Goal: Information Seeking & Learning: Learn about a topic

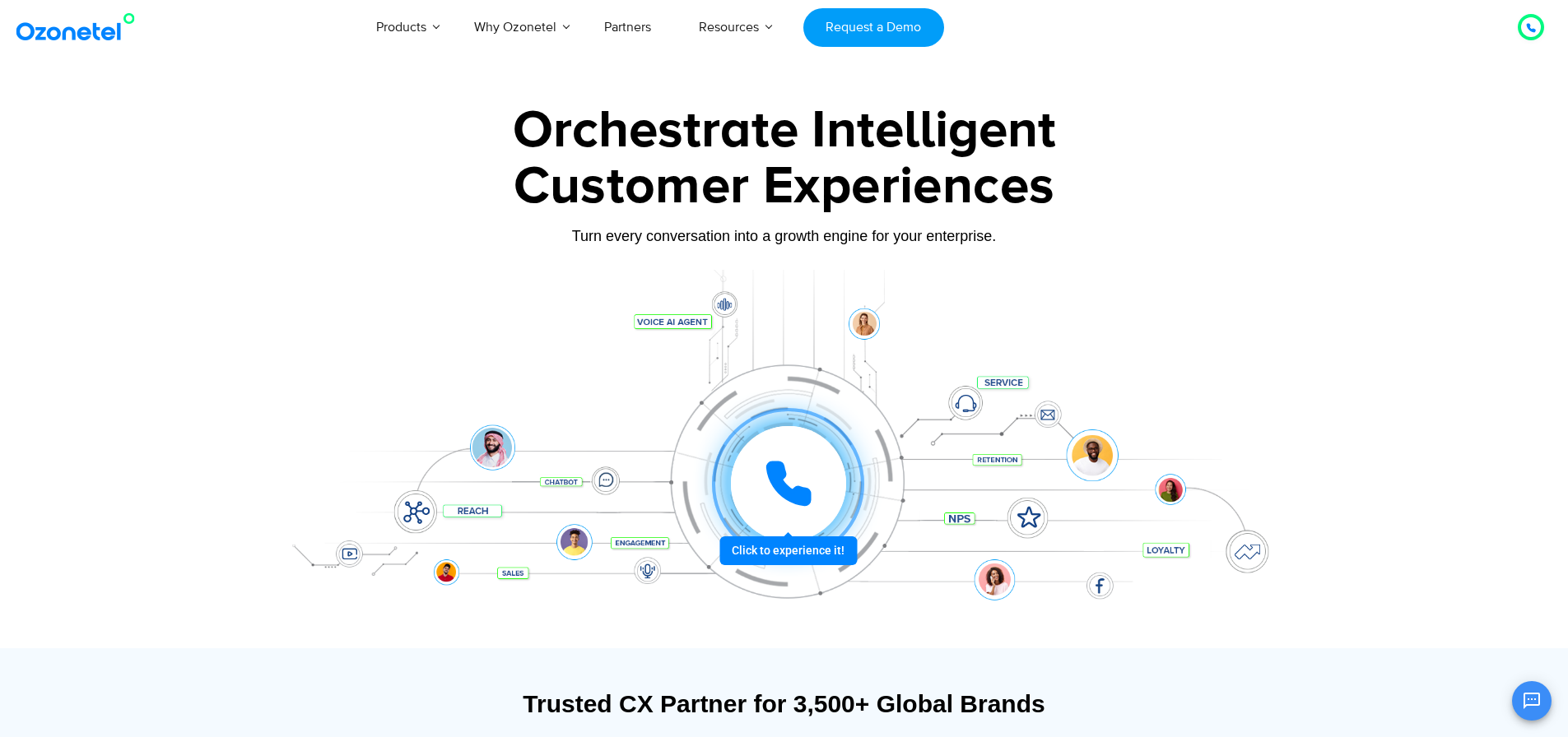
click at [748, 459] on div at bounding box center [788, 483] width 115 height 115
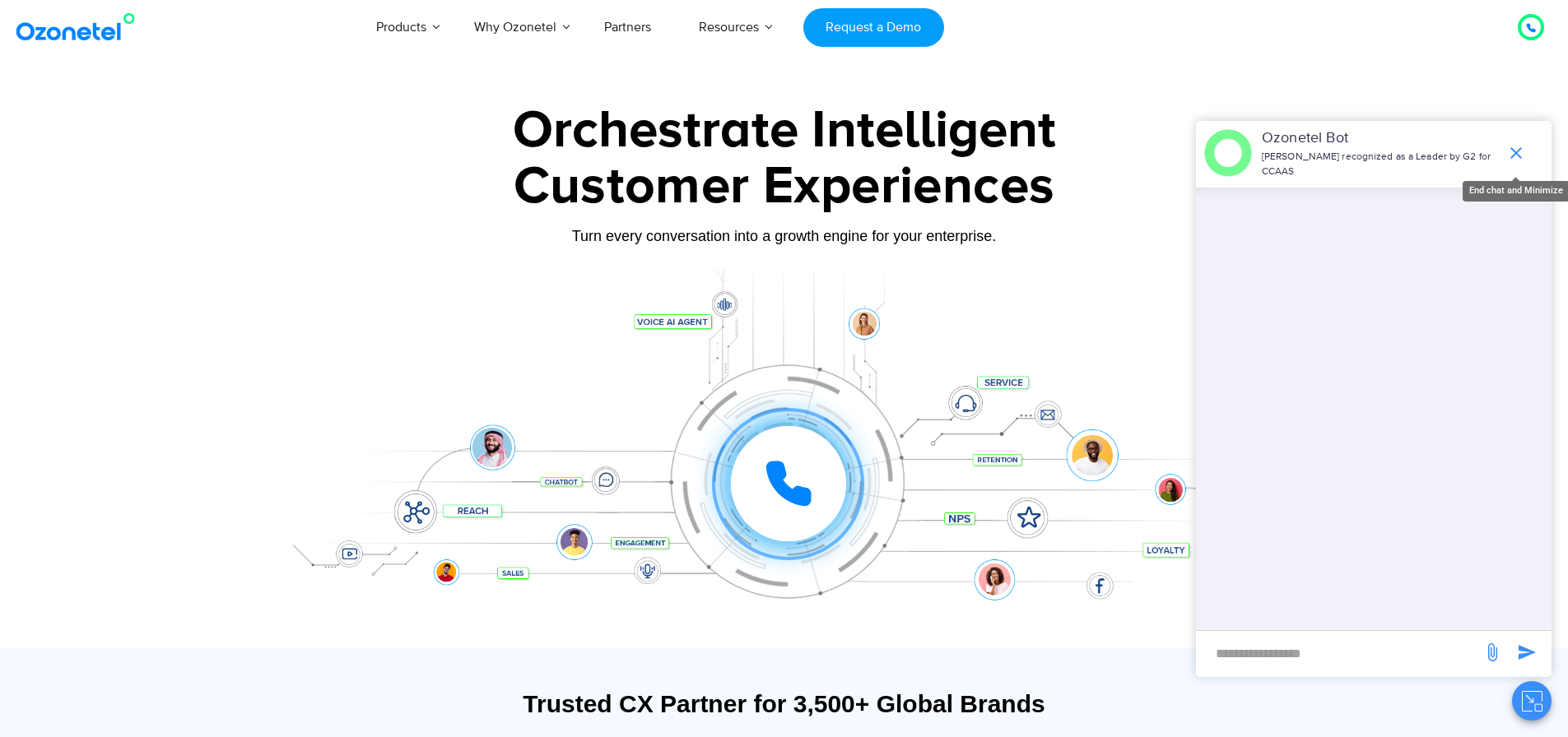
click at [1517, 147] on icon "end chat or minimize" at bounding box center [1516, 153] width 12 height 12
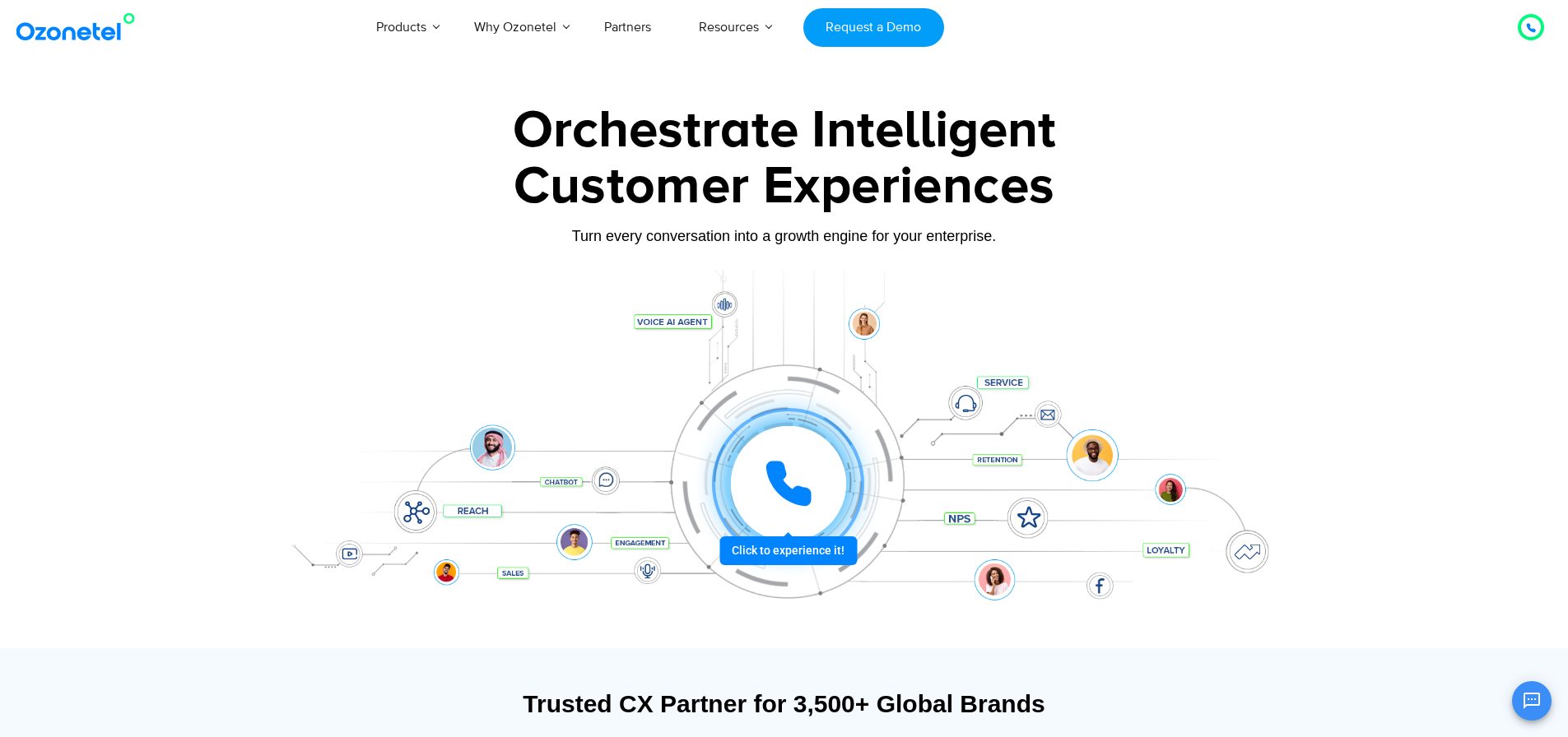
click at [766, 482] on icon at bounding box center [788, 483] width 49 height 49
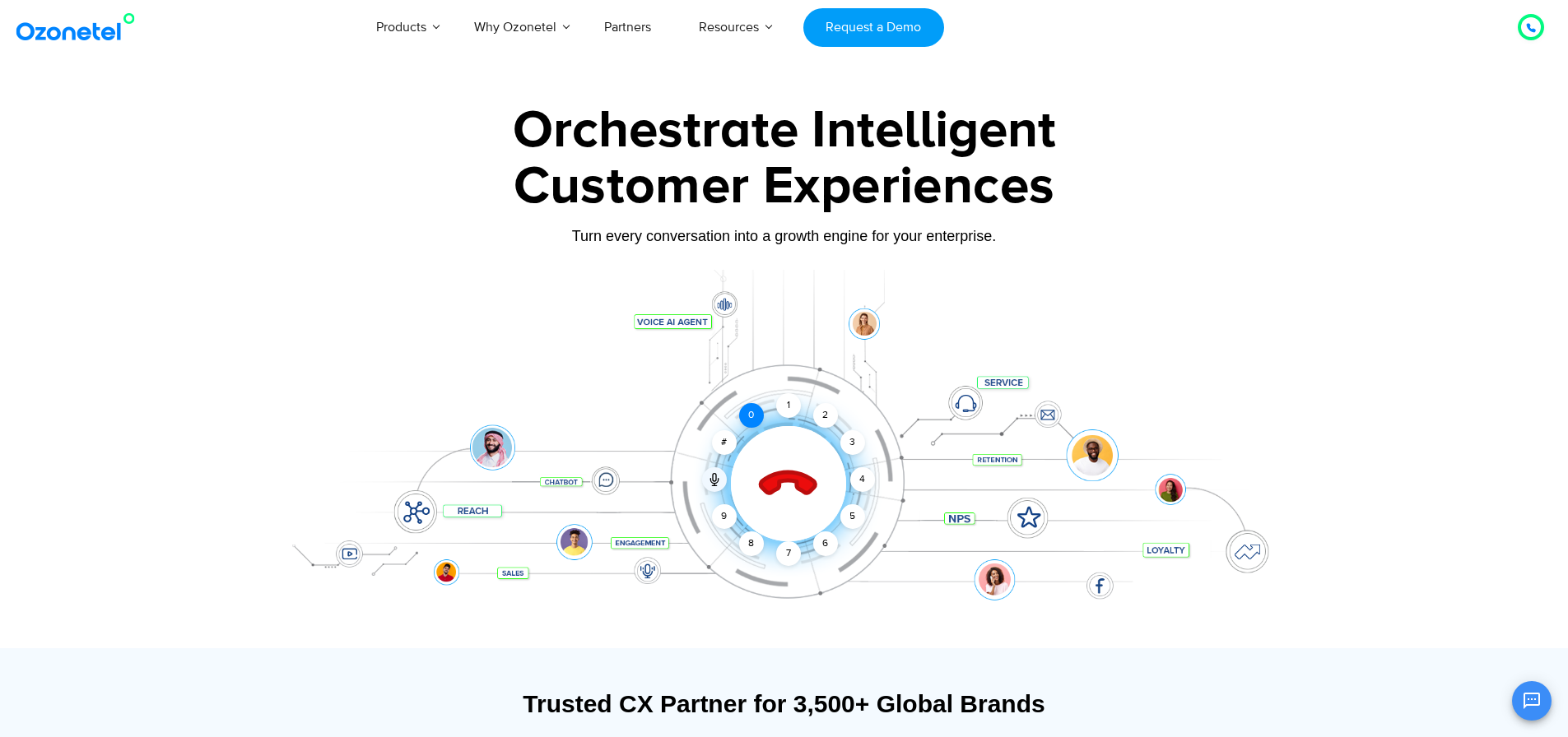
click at [755, 419] on div "0" at bounding box center [750, 415] width 24 height 24
click at [822, 412] on div "2" at bounding box center [825, 415] width 24 height 24
click at [793, 402] on div "1" at bounding box center [788, 405] width 24 height 24
click at [748, 482] on div at bounding box center [788, 483] width 163 height 163
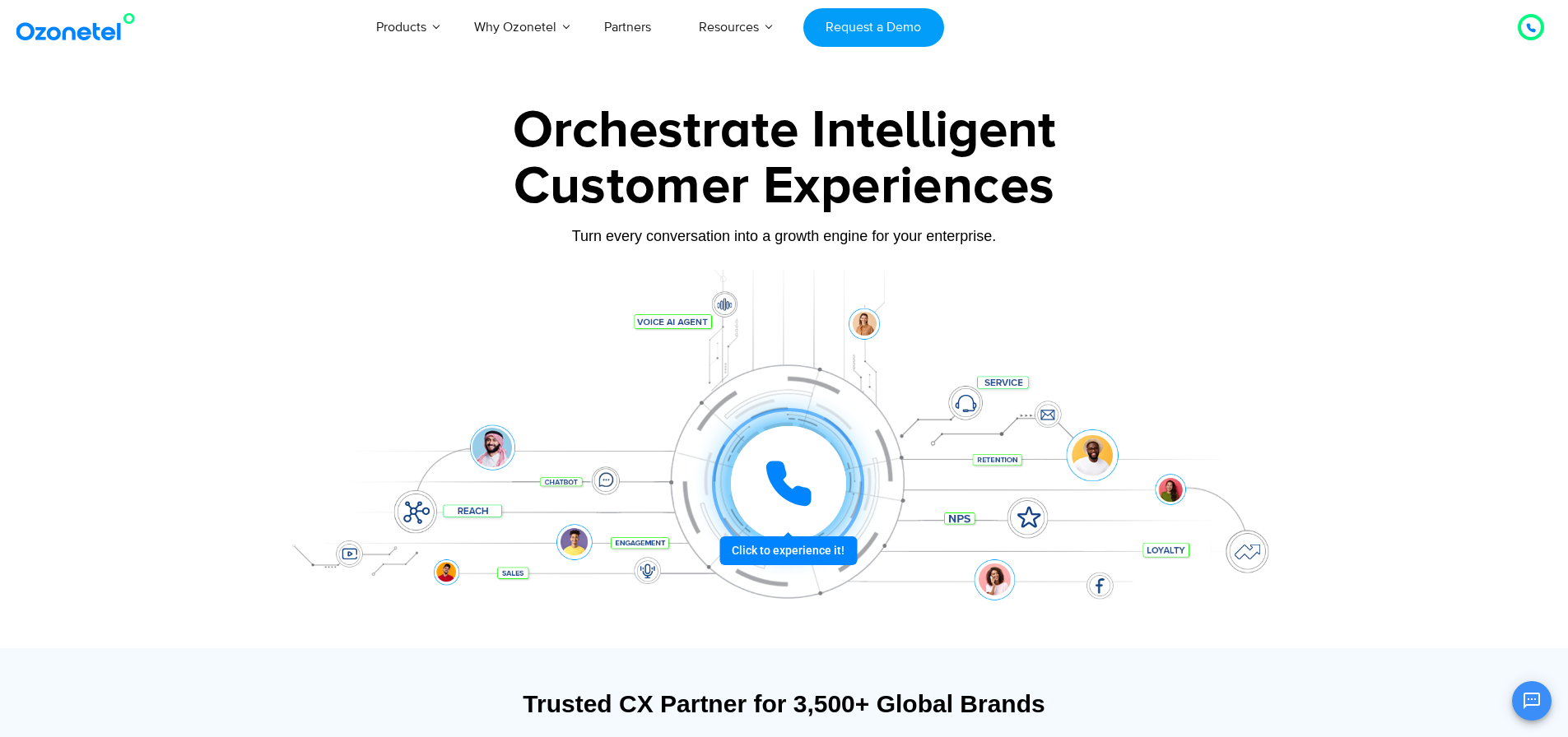
click at [764, 472] on icon at bounding box center [788, 483] width 49 height 49
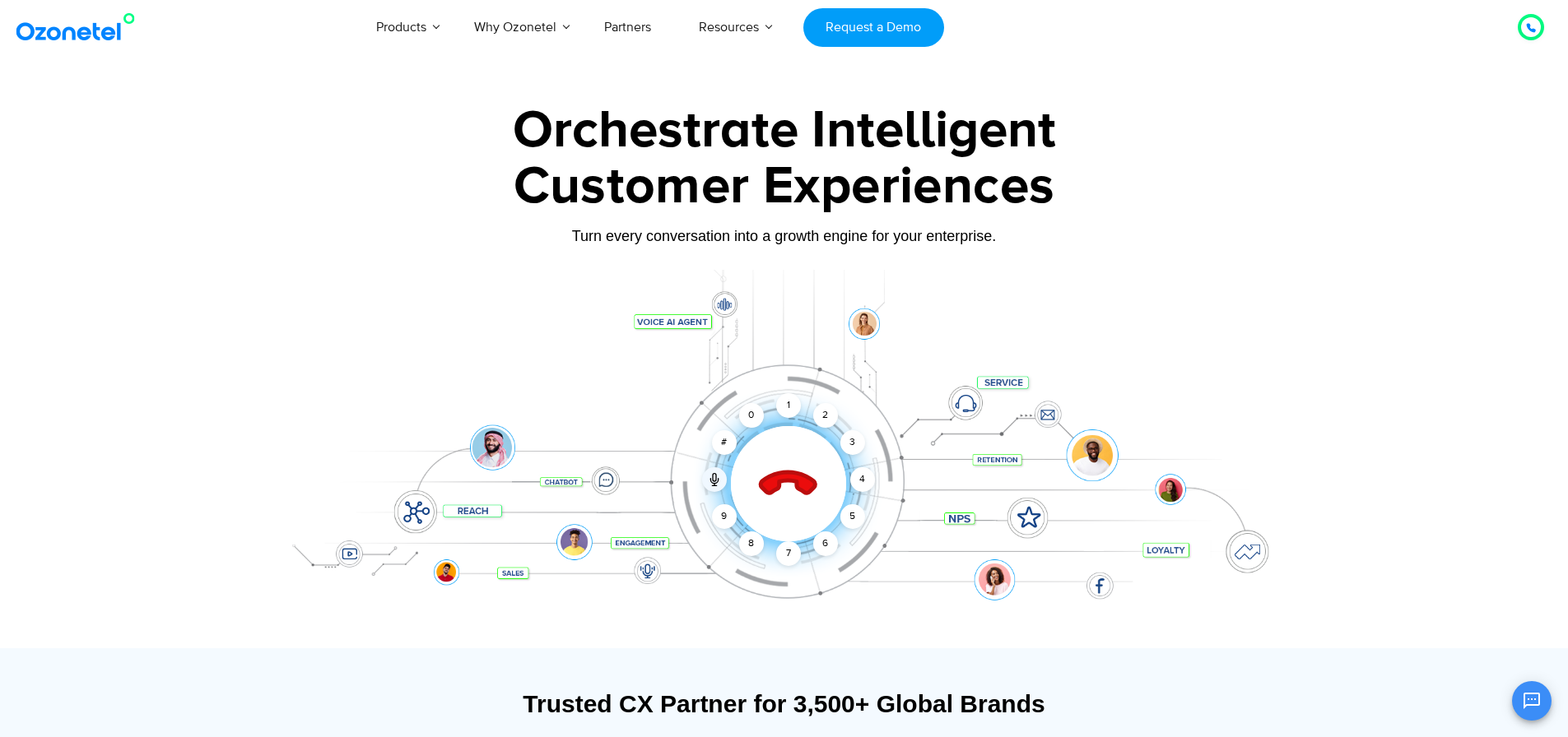
click at [780, 472] on icon at bounding box center [787, 483] width 57 height 57
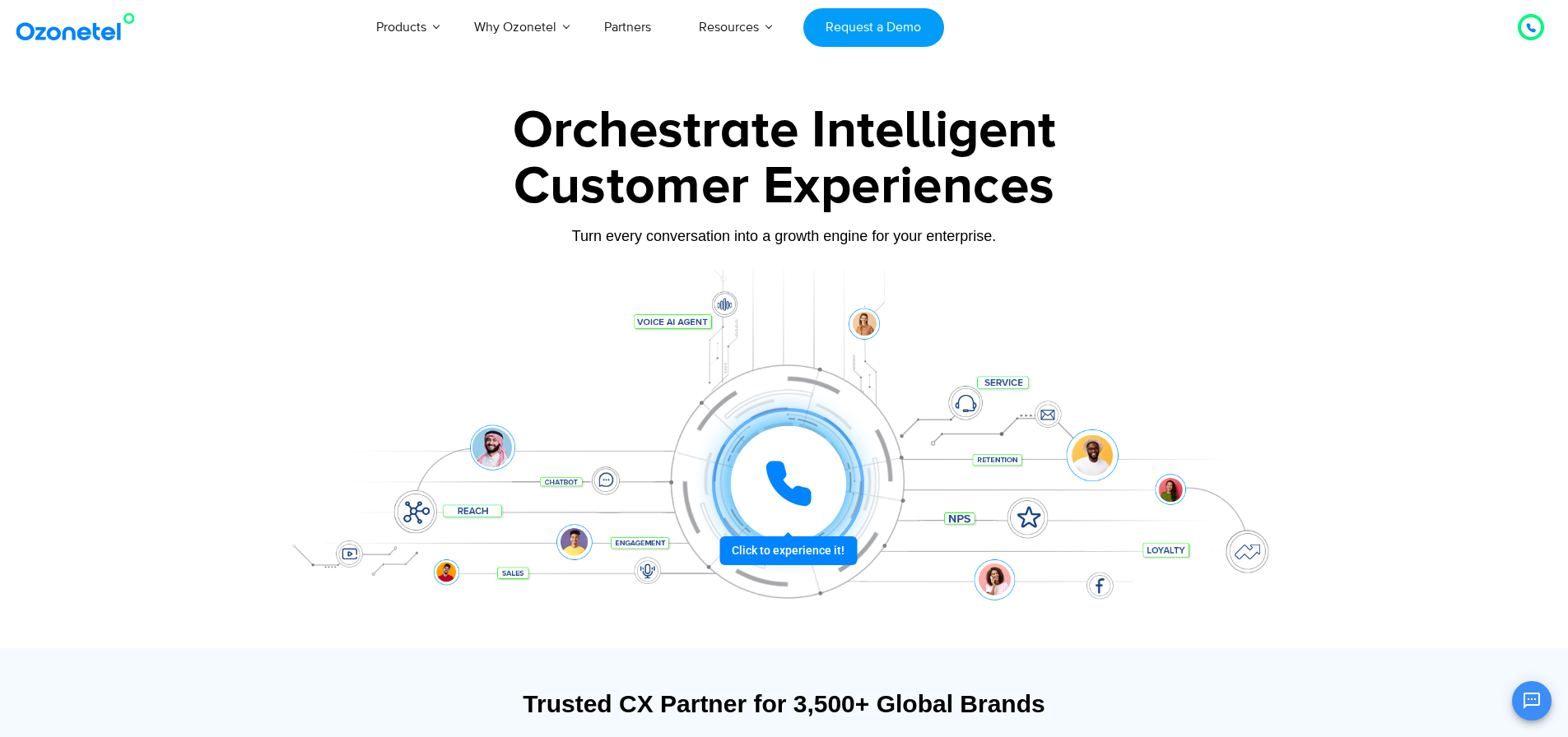
click at [781, 500] on icon at bounding box center [788, 483] width 49 height 49
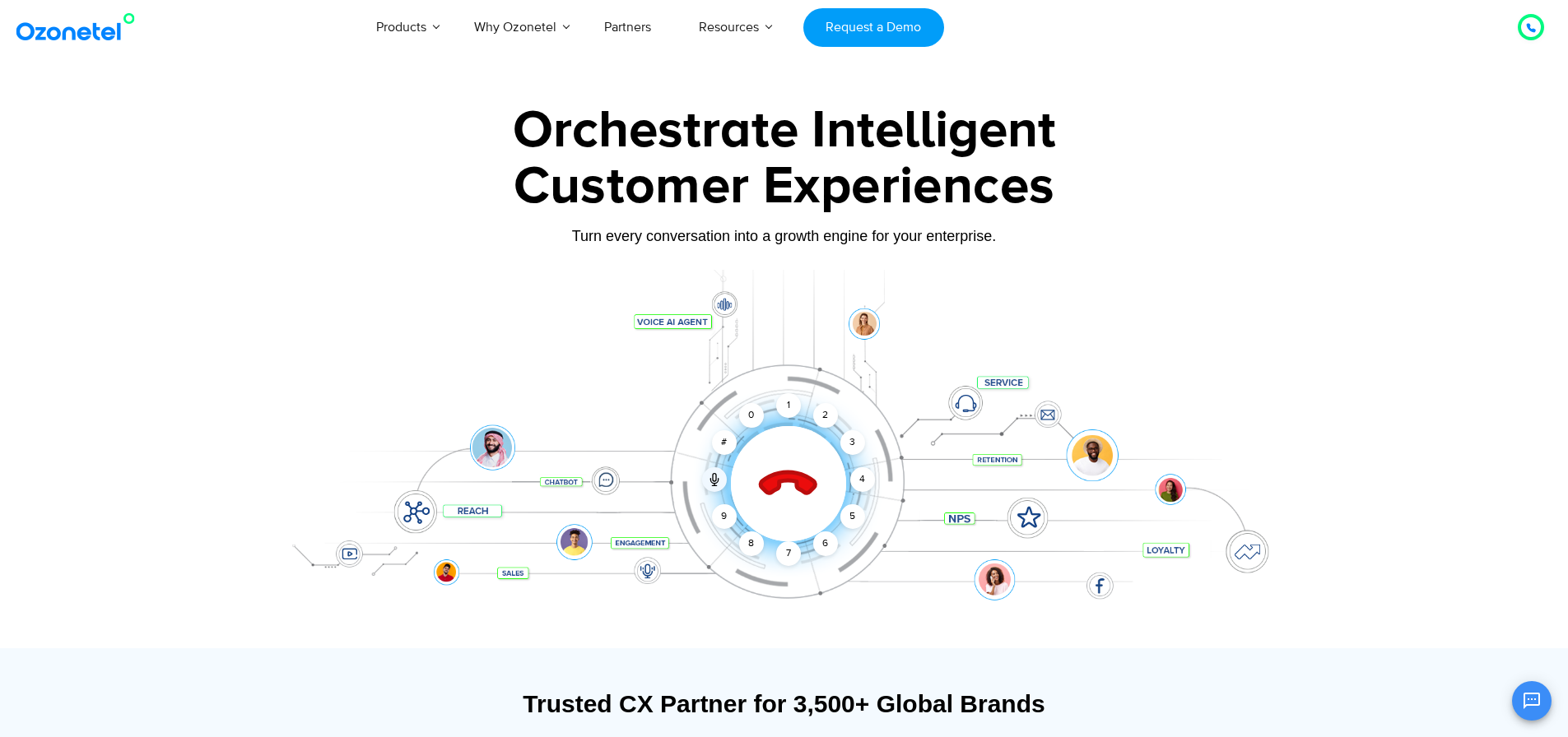
click at [781, 500] on icon at bounding box center [788, 484] width 70 height 70
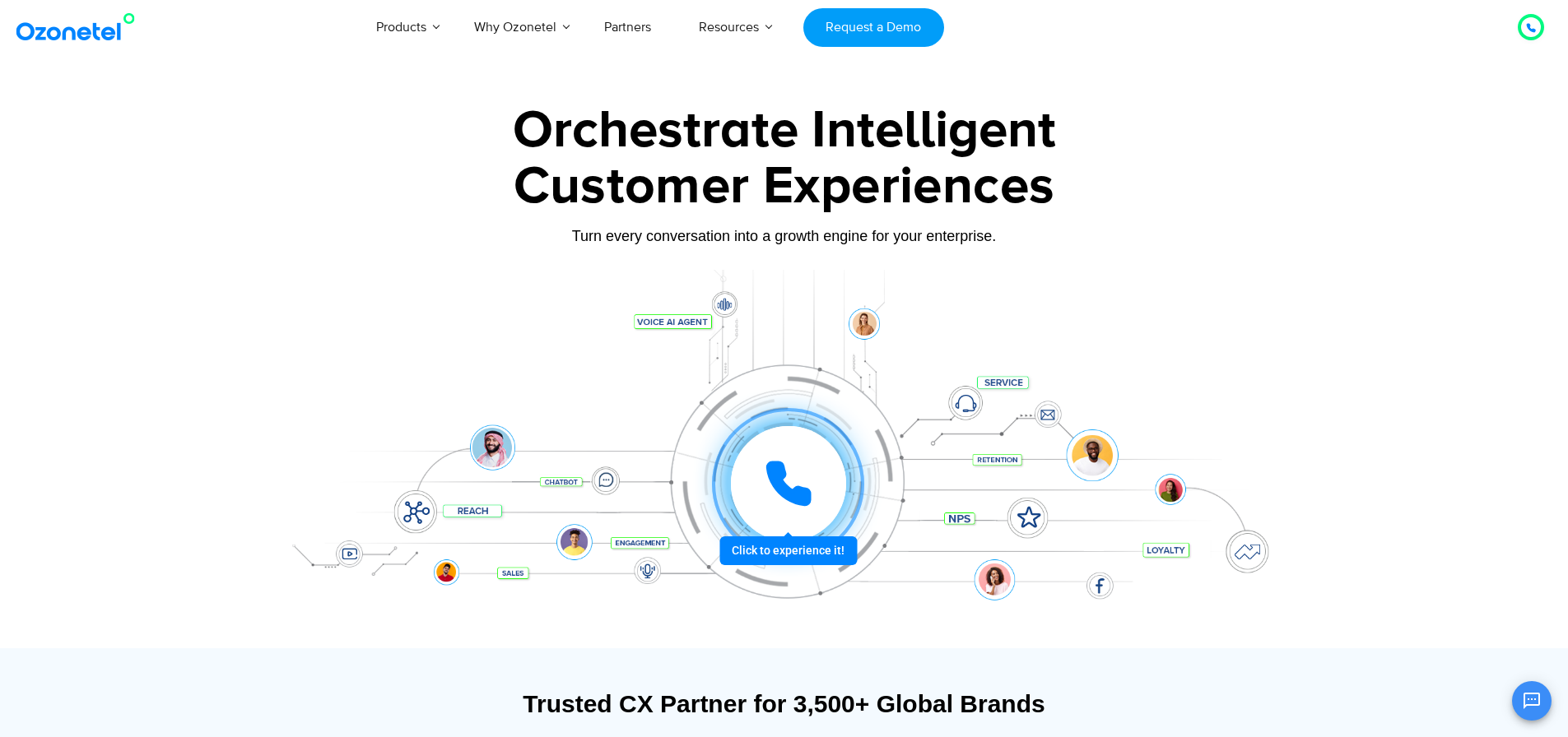
click at [814, 486] on div at bounding box center [788, 483] width 115 height 115
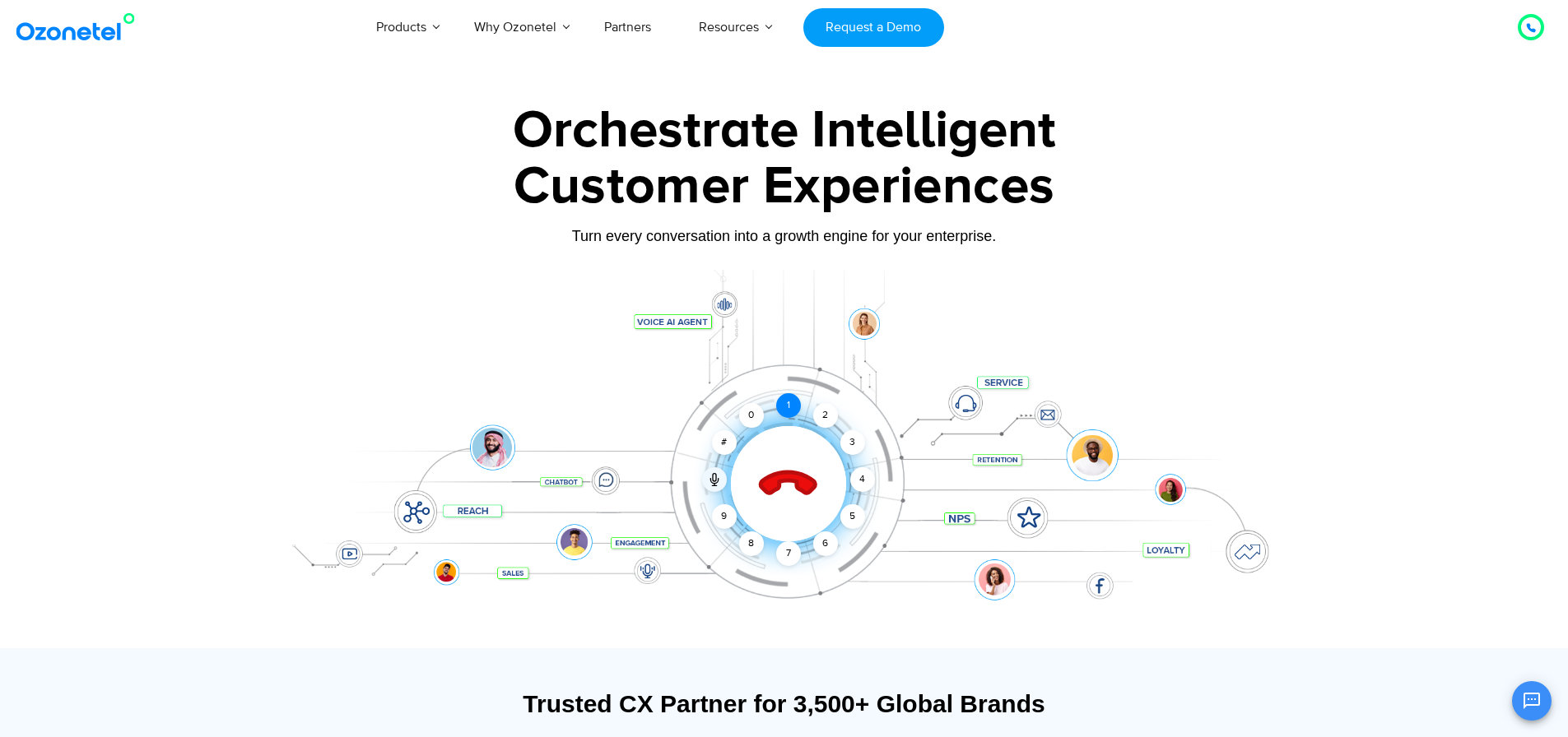
click at [788, 399] on div "1" at bounding box center [788, 405] width 24 height 24
click at [786, 467] on icon at bounding box center [788, 484] width 70 height 70
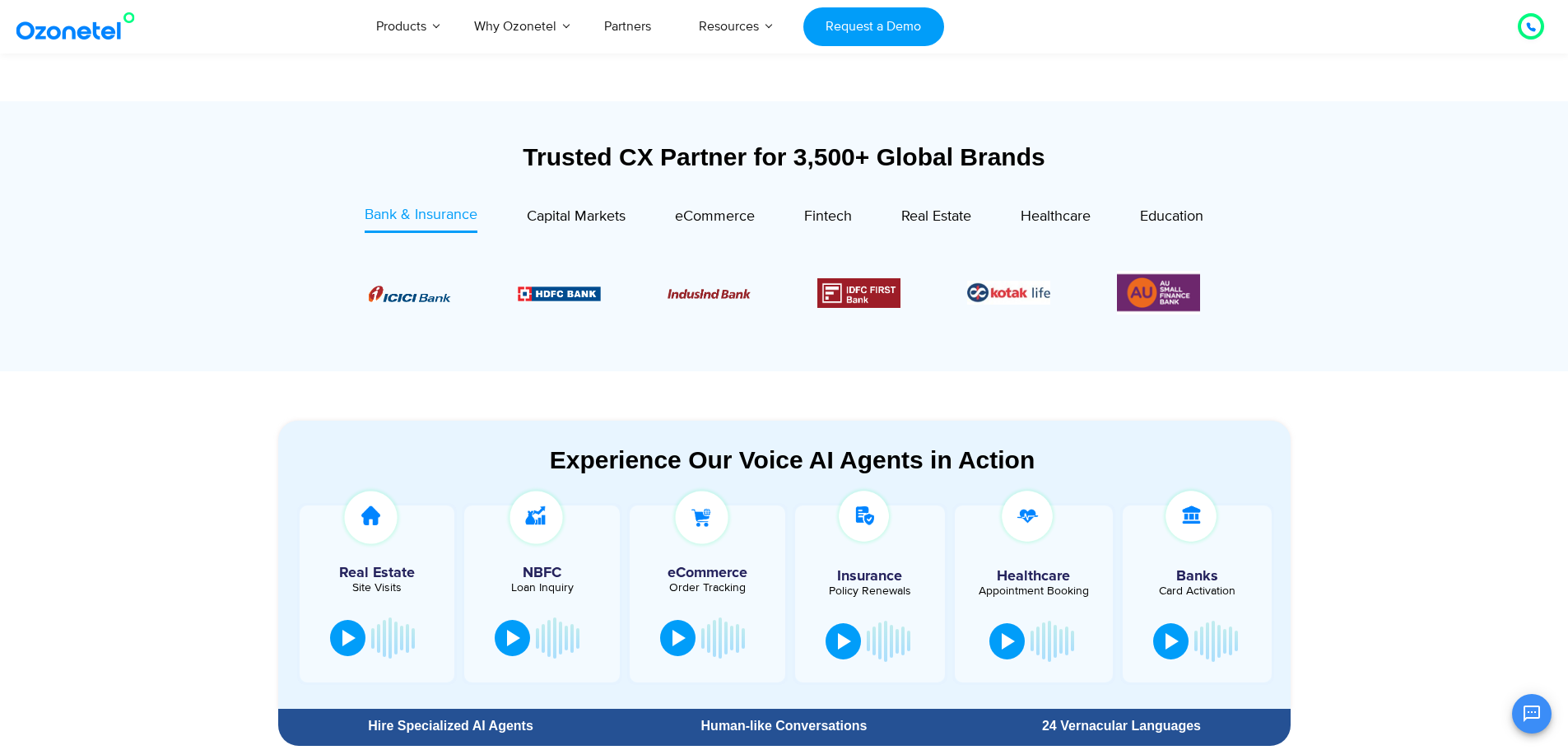
scroll to position [576, 0]
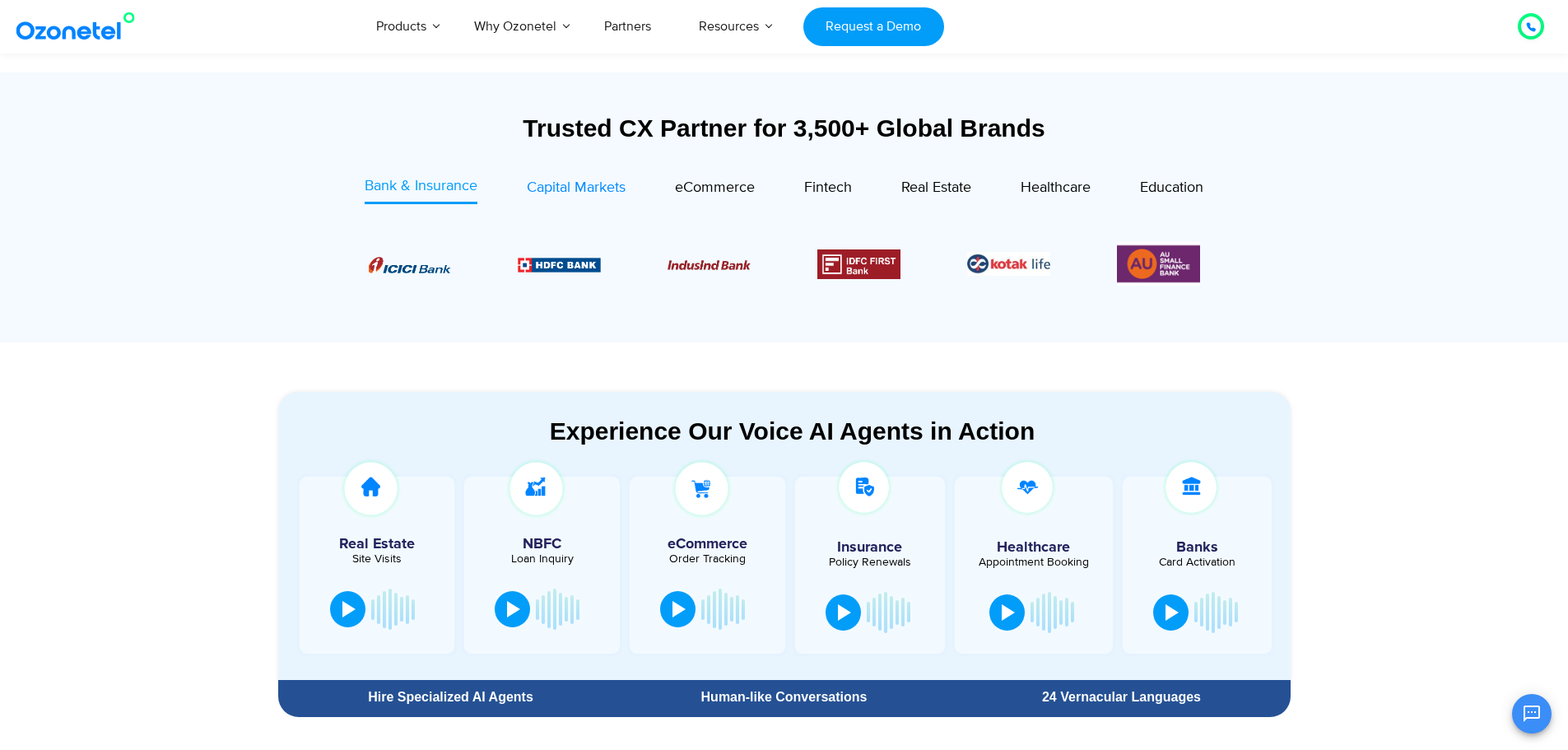
click at [585, 185] on span "Capital Markets" at bounding box center [576, 187] width 99 height 18
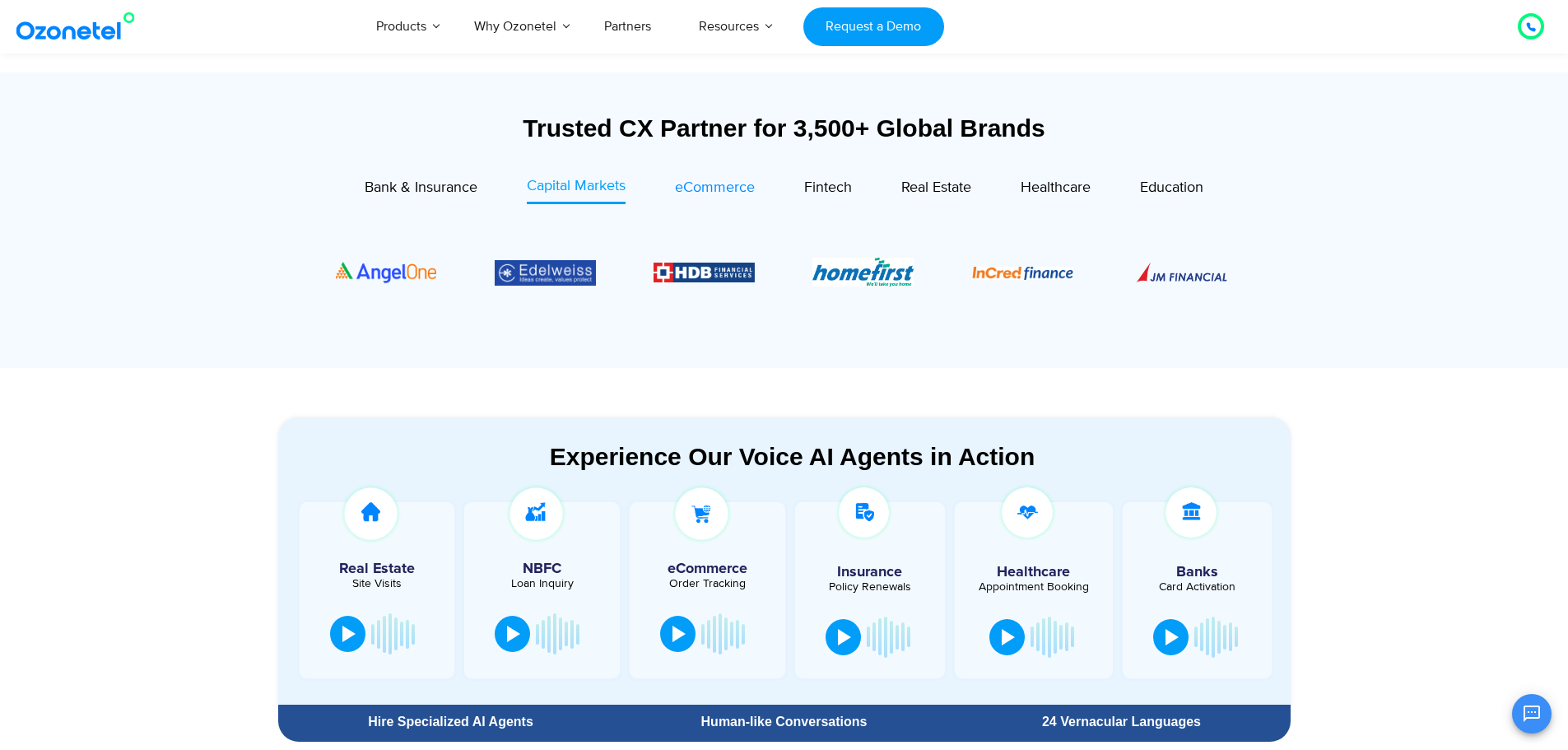
click at [694, 183] on span "eCommerce" at bounding box center [714, 187] width 79 height 18
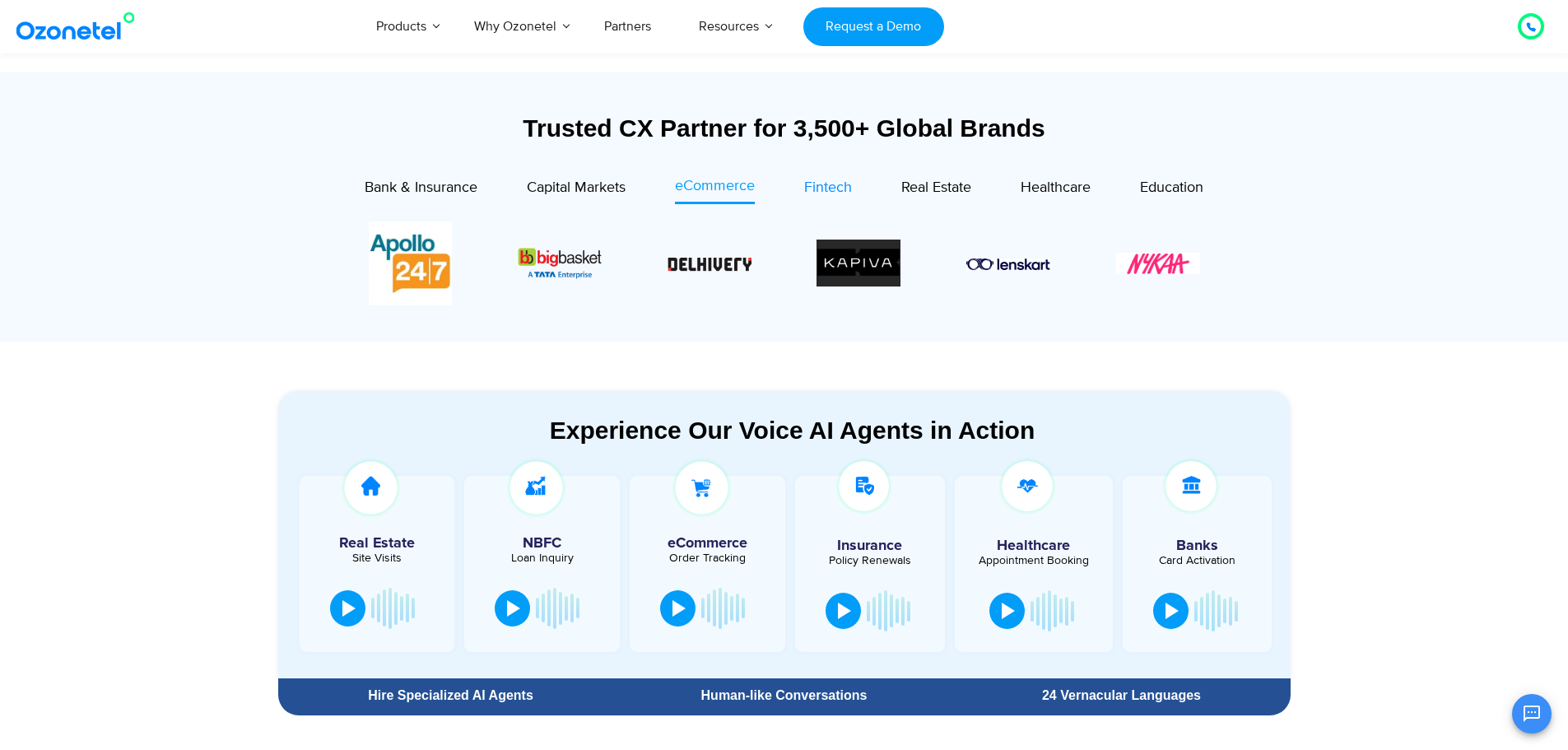
click at [841, 188] on span "Fintech" at bounding box center [828, 187] width 47 height 18
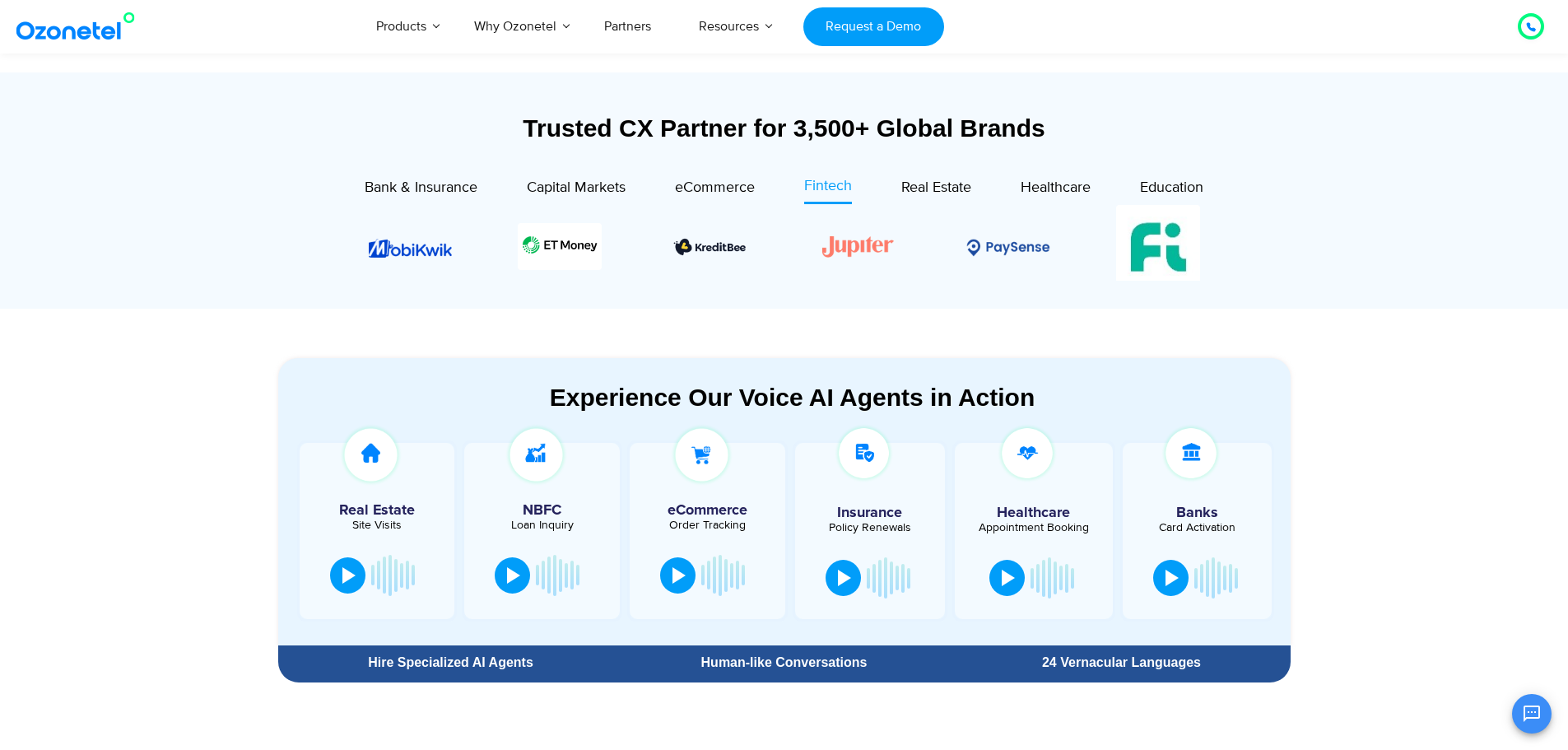
drag, startPoint x: 395, startPoint y: 270, endPoint x: 858, endPoint y: 259, distance: 463.1
click at [858, 259] on div "Image Carousel" at bounding box center [784, 246] width 831 height 84
drag, startPoint x: 325, startPoint y: 243, endPoint x: 1233, endPoint y: 231, distance: 908.1
click at [1233, 231] on div at bounding box center [783, 247] width 929 height 101
click at [505, 584] on button at bounding box center [512, 573] width 36 height 36
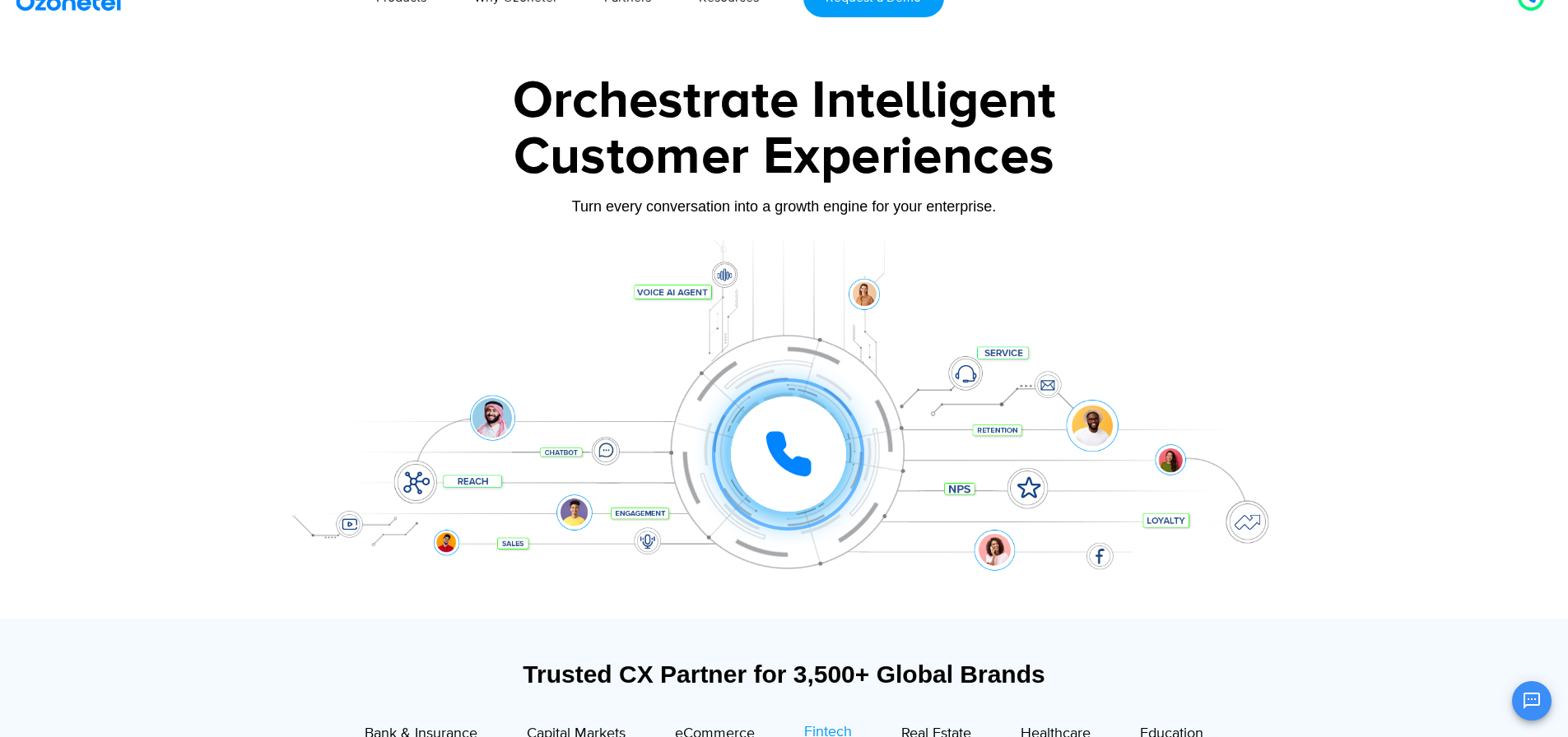
scroll to position [0, 0]
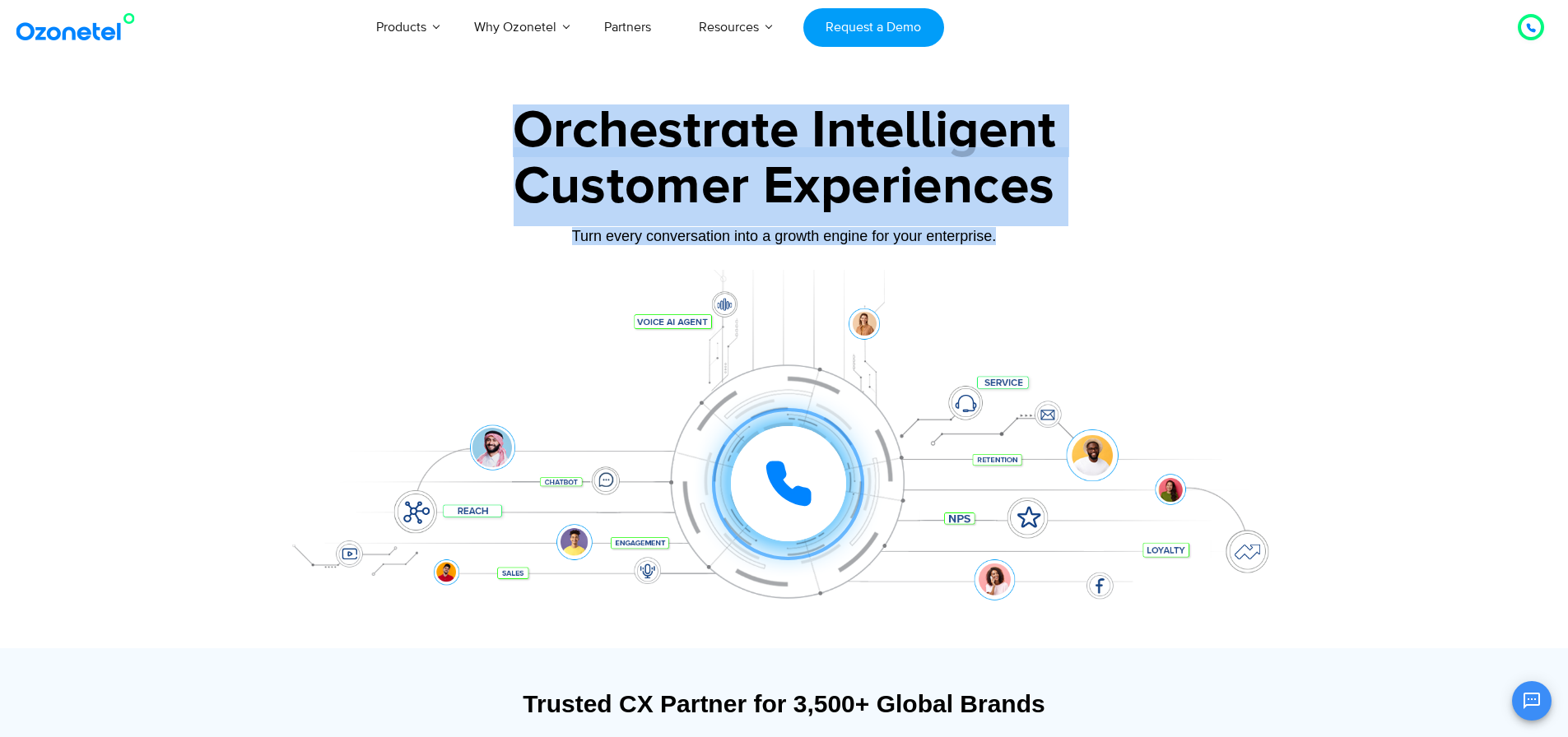
drag, startPoint x: 674, startPoint y: 271, endPoint x: 469, endPoint y: 129, distance: 249.4
click at [469, 129] on div "Orchestrate Intelligent Customer Experiences Turn every conversation into a gro…" at bounding box center [784, 376] width 1028 height 543
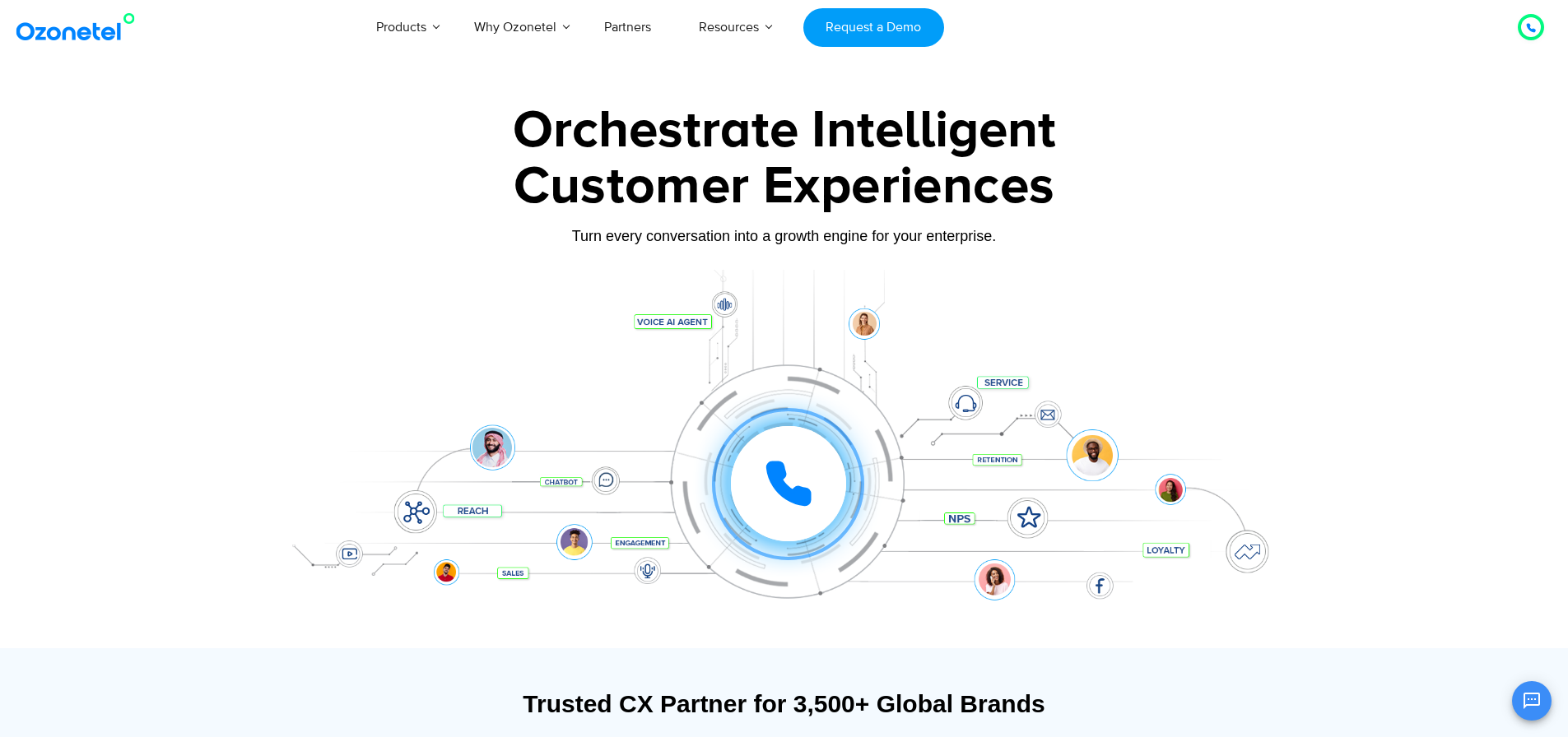
click at [1220, 433] on div "Click to experience it! Call ended 1 2 3 4 5 6 7 8 9 # 0" at bounding box center [788, 450] width 1020 height 66
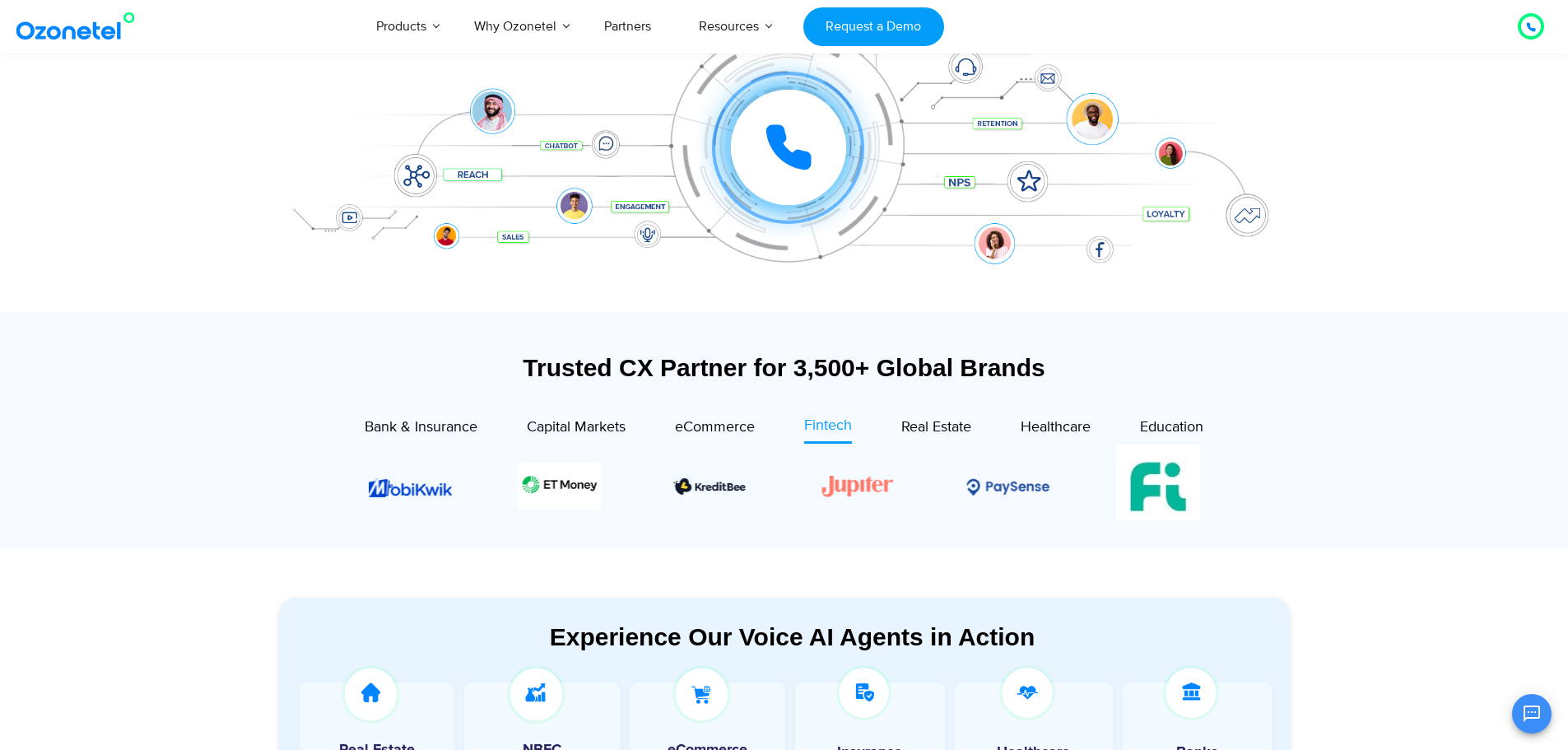
scroll to position [576, 0]
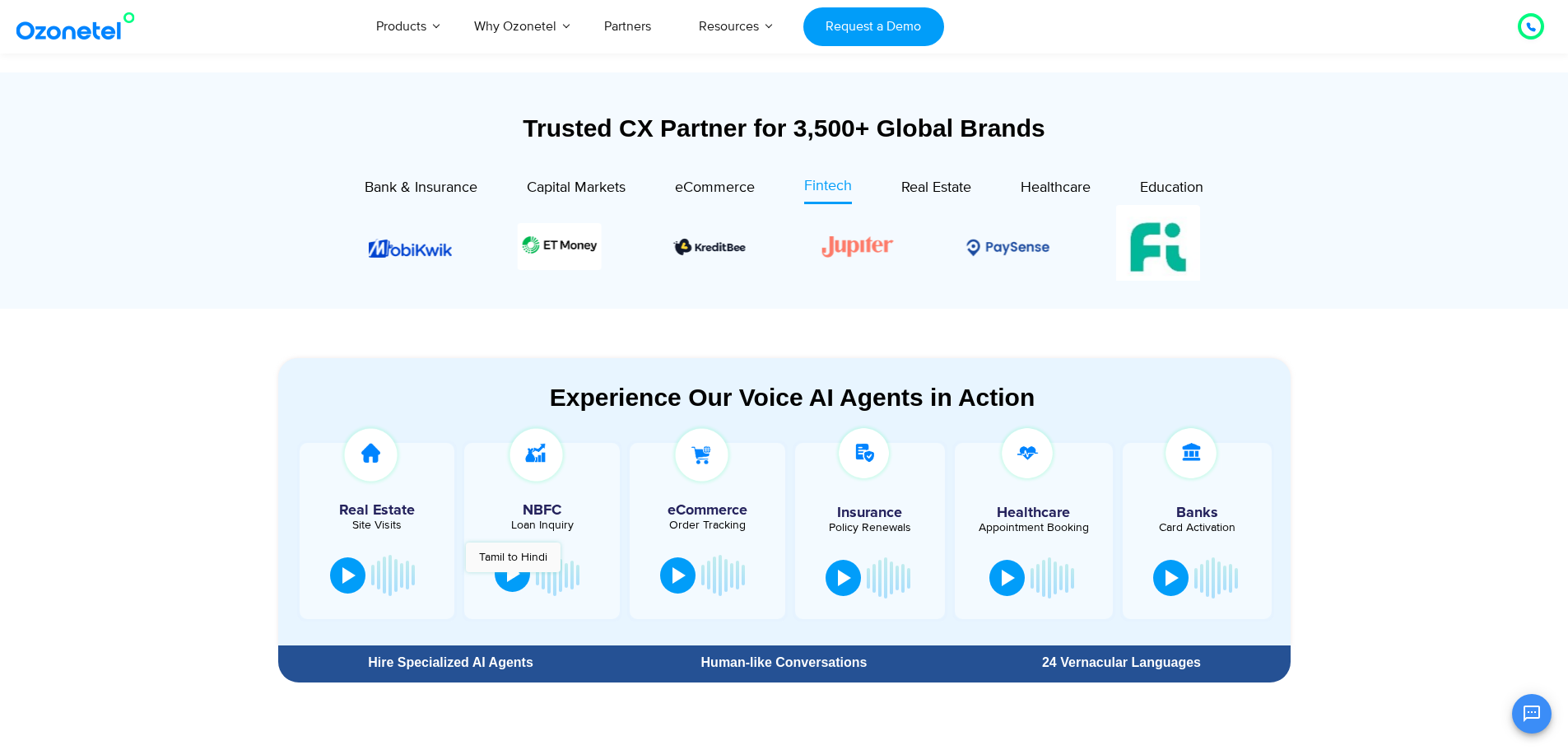
click at [513, 580] on div at bounding box center [514, 573] width 14 height 16
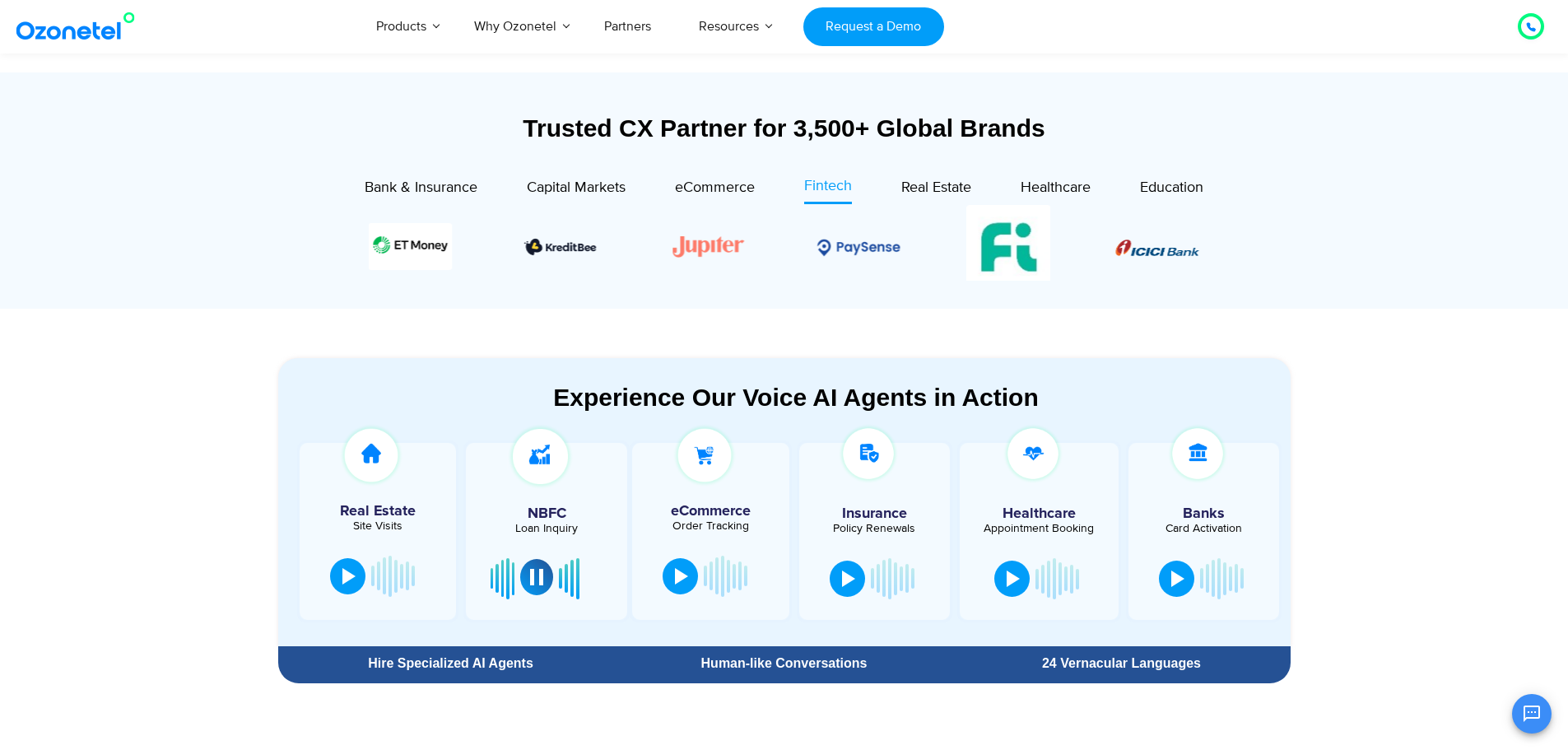
click at [549, 391] on div "Experience Our Voice AI Agents in Action" at bounding box center [796, 397] width 1003 height 29
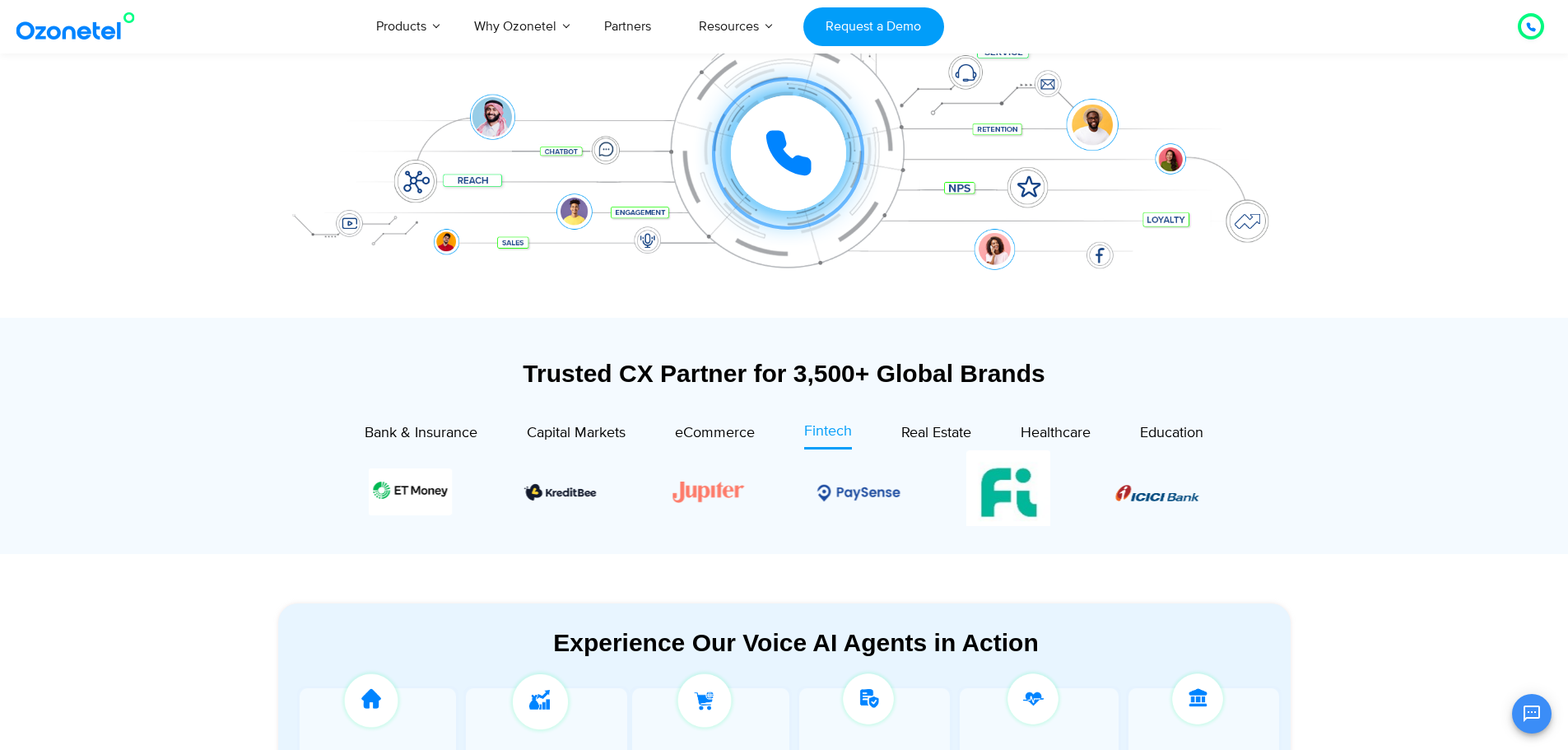
scroll to position [329, 0]
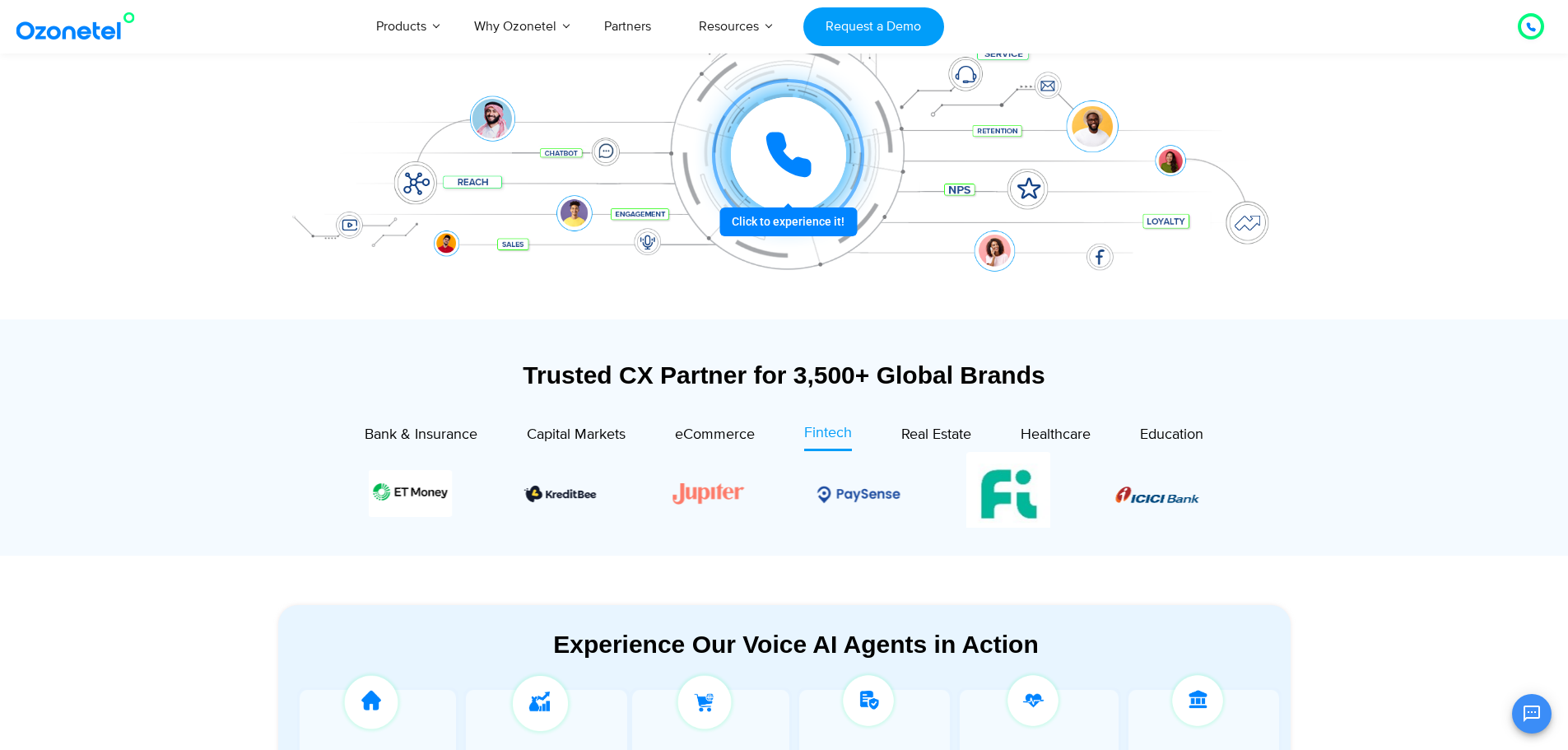
click at [800, 166] on icon at bounding box center [788, 154] width 41 height 41
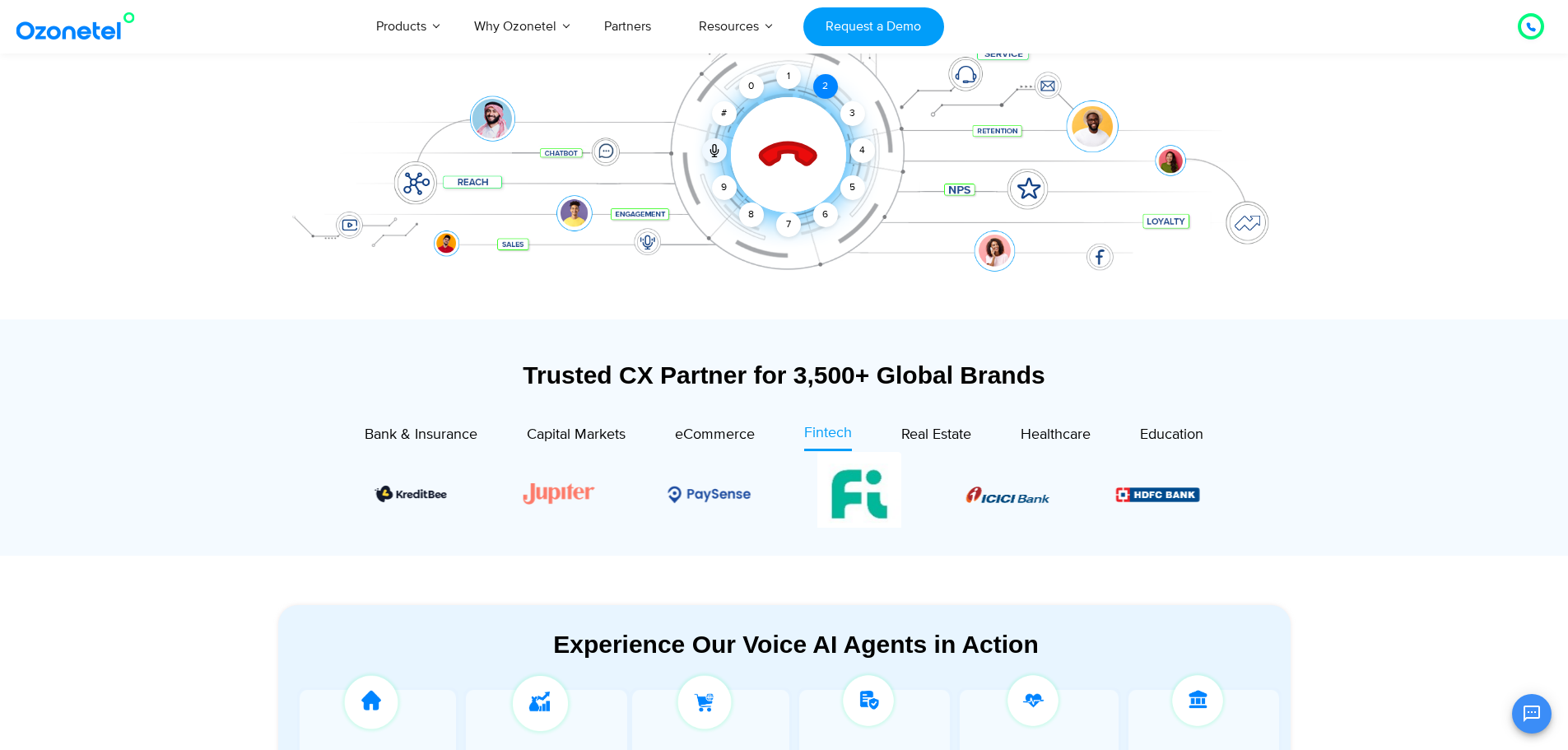
click at [815, 85] on div "2" at bounding box center [825, 85] width 24 height 24
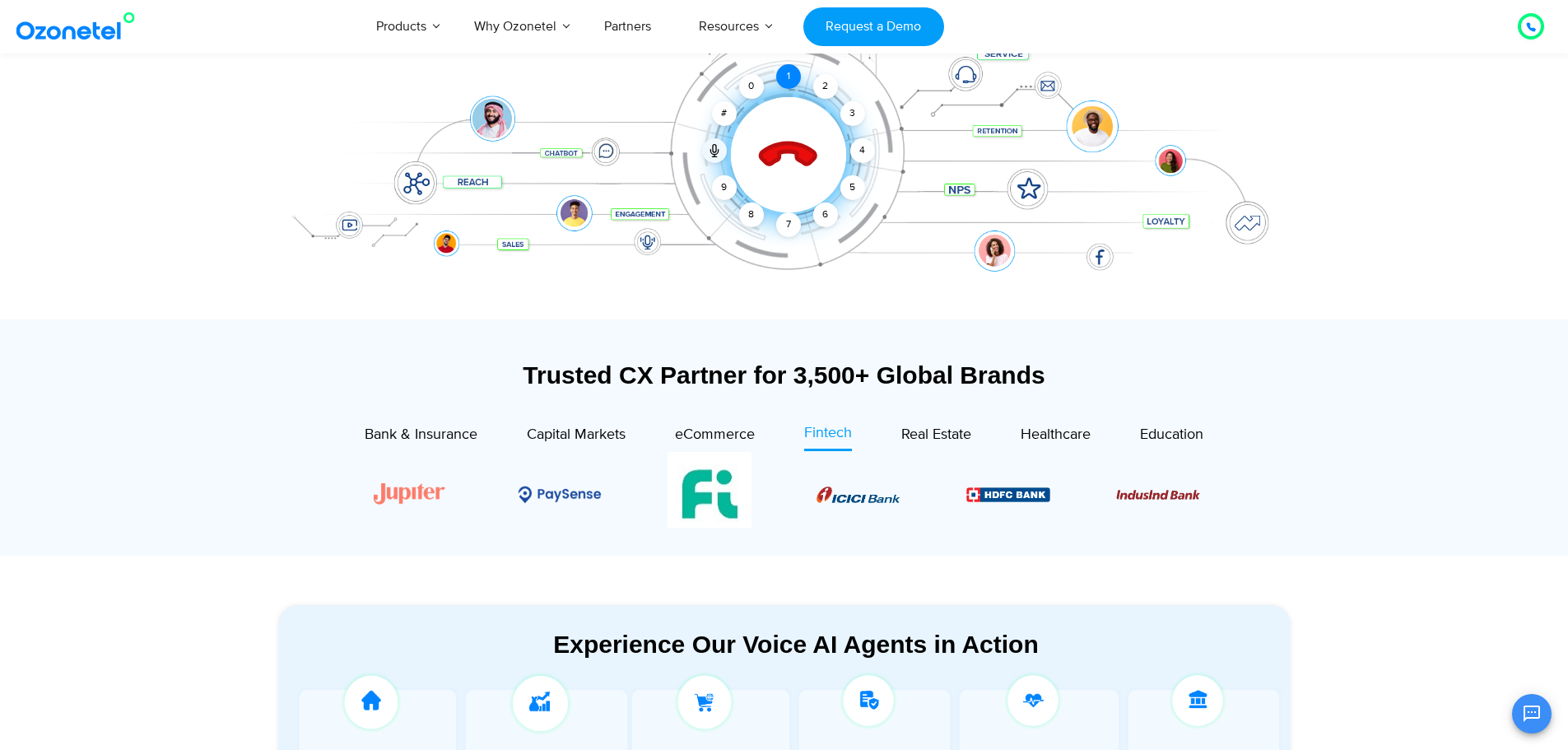
click at [791, 77] on div "1" at bounding box center [788, 76] width 24 height 24
click at [782, 181] on icon at bounding box center [788, 155] width 70 height 70
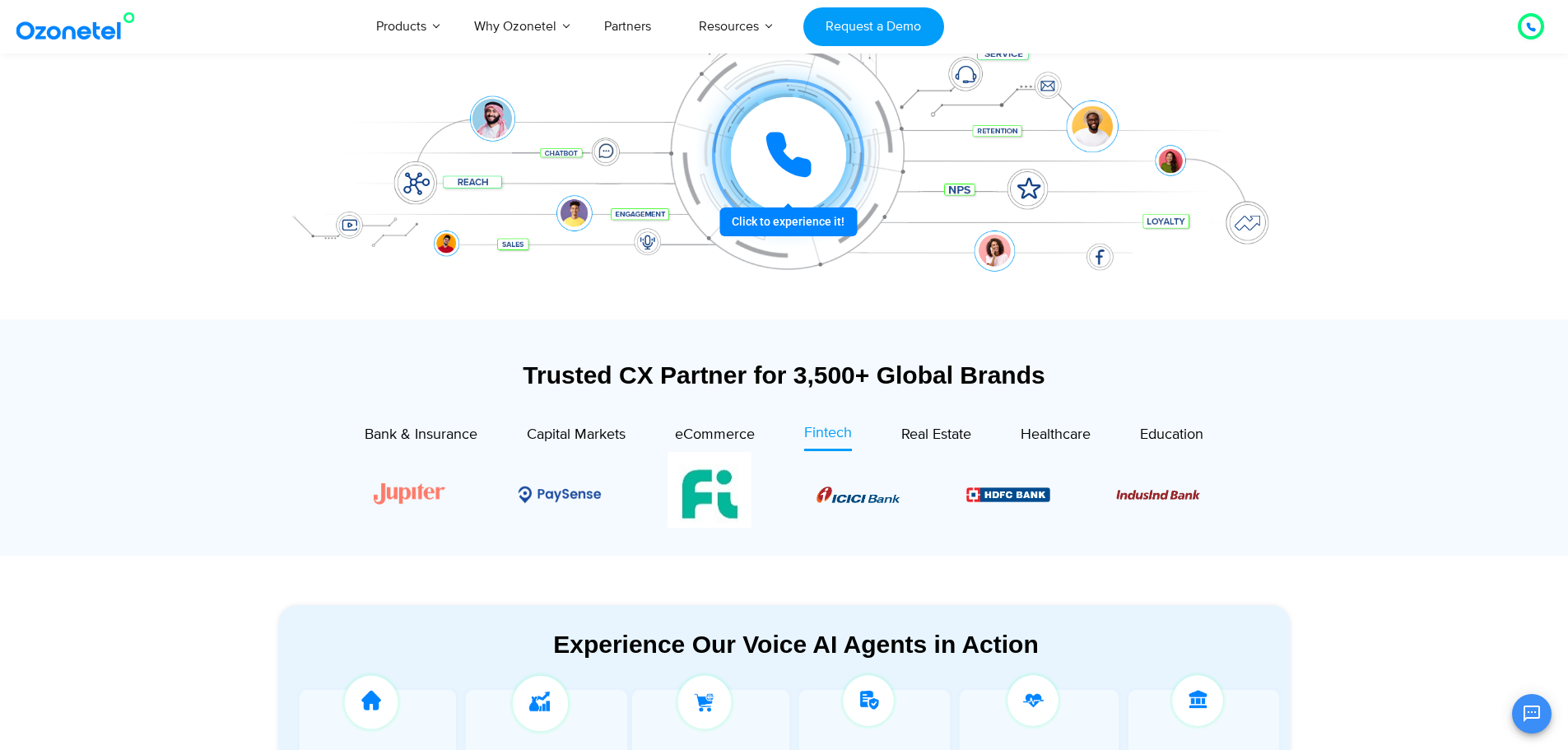
click at [778, 154] on icon at bounding box center [788, 154] width 41 height 41
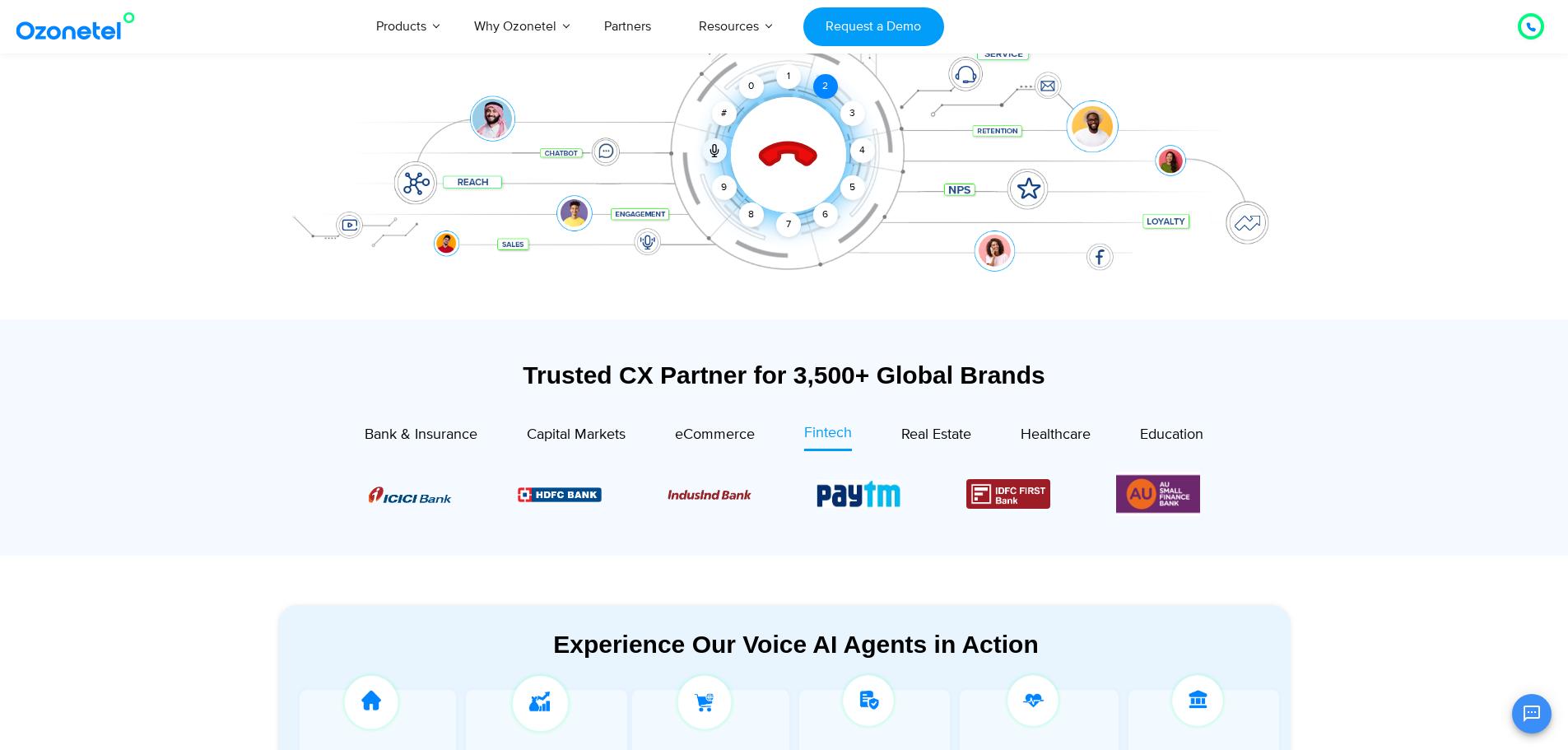
click at [828, 88] on div "2" at bounding box center [825, 85] width 24 height 24
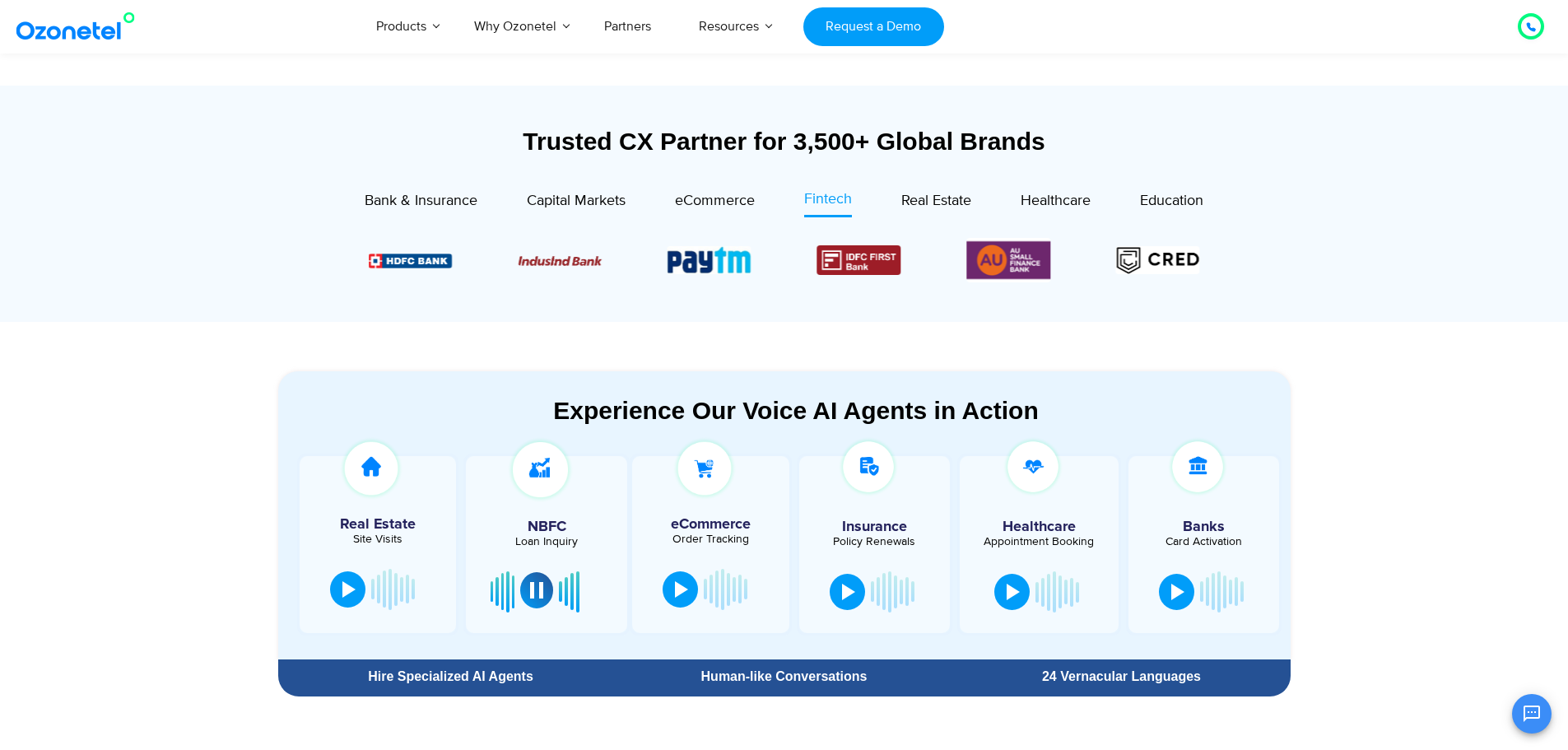
scroll to position [658, 0]
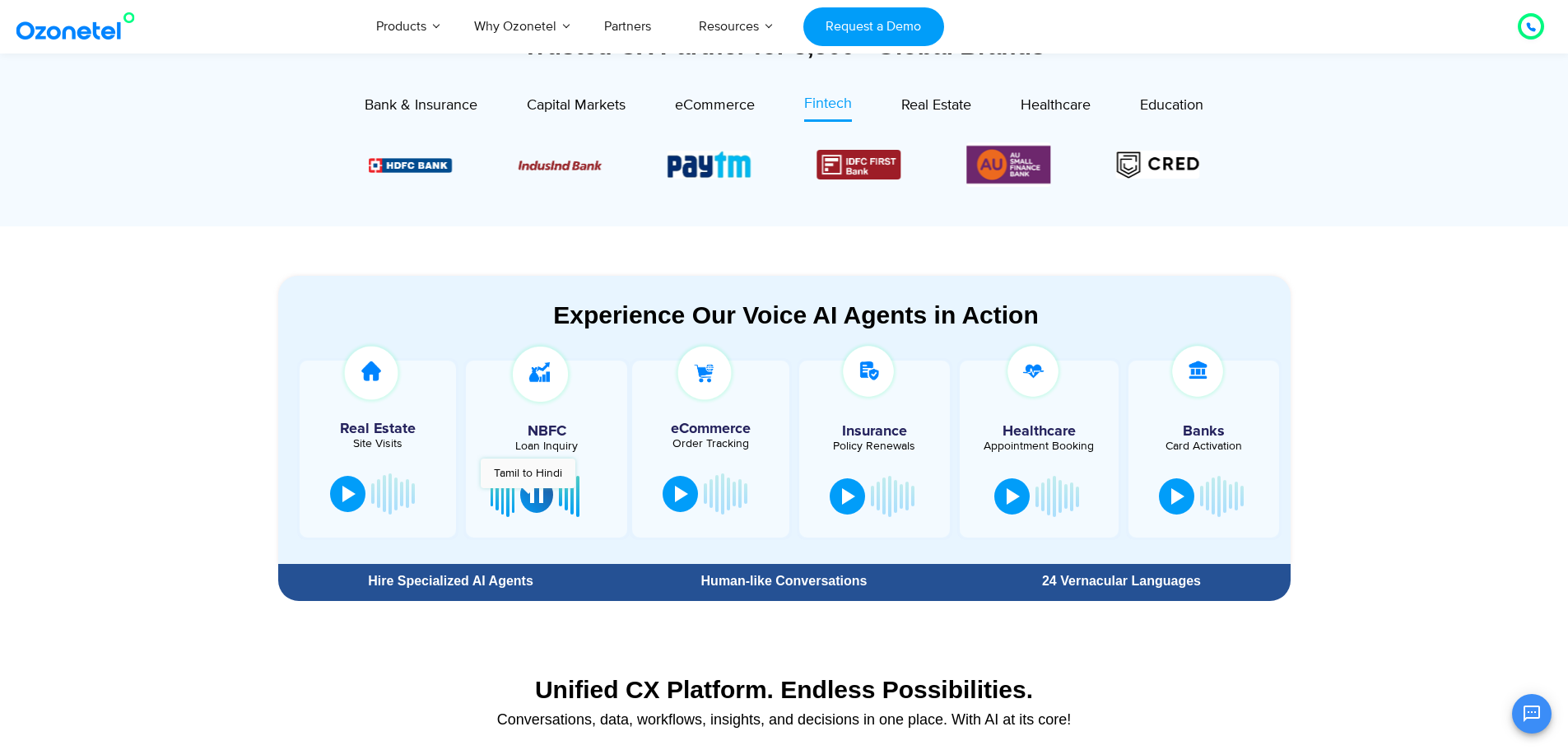
click at [527, 496] on button at bounding box center [537, 494] width 33 height 36
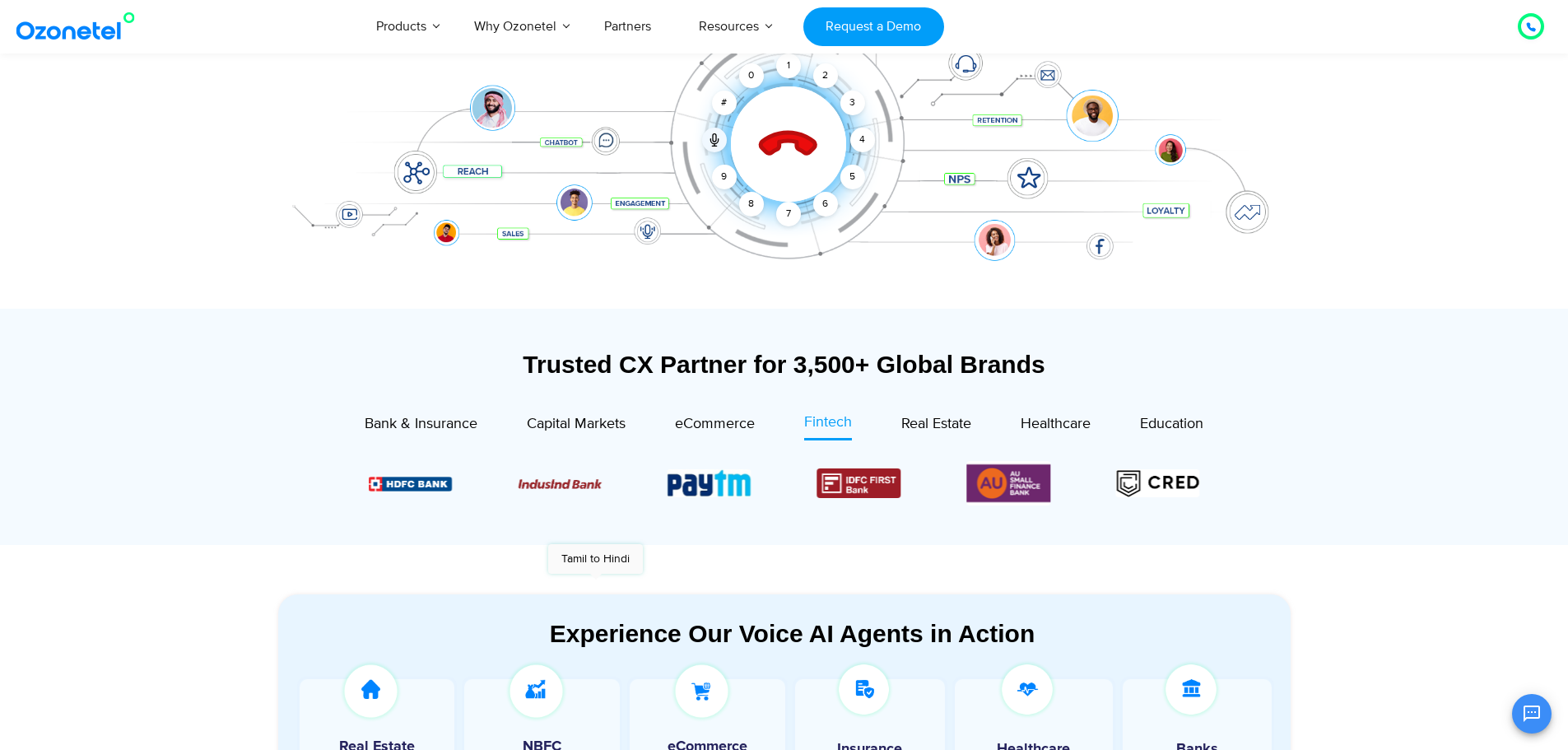
scroll to position [329, 0]
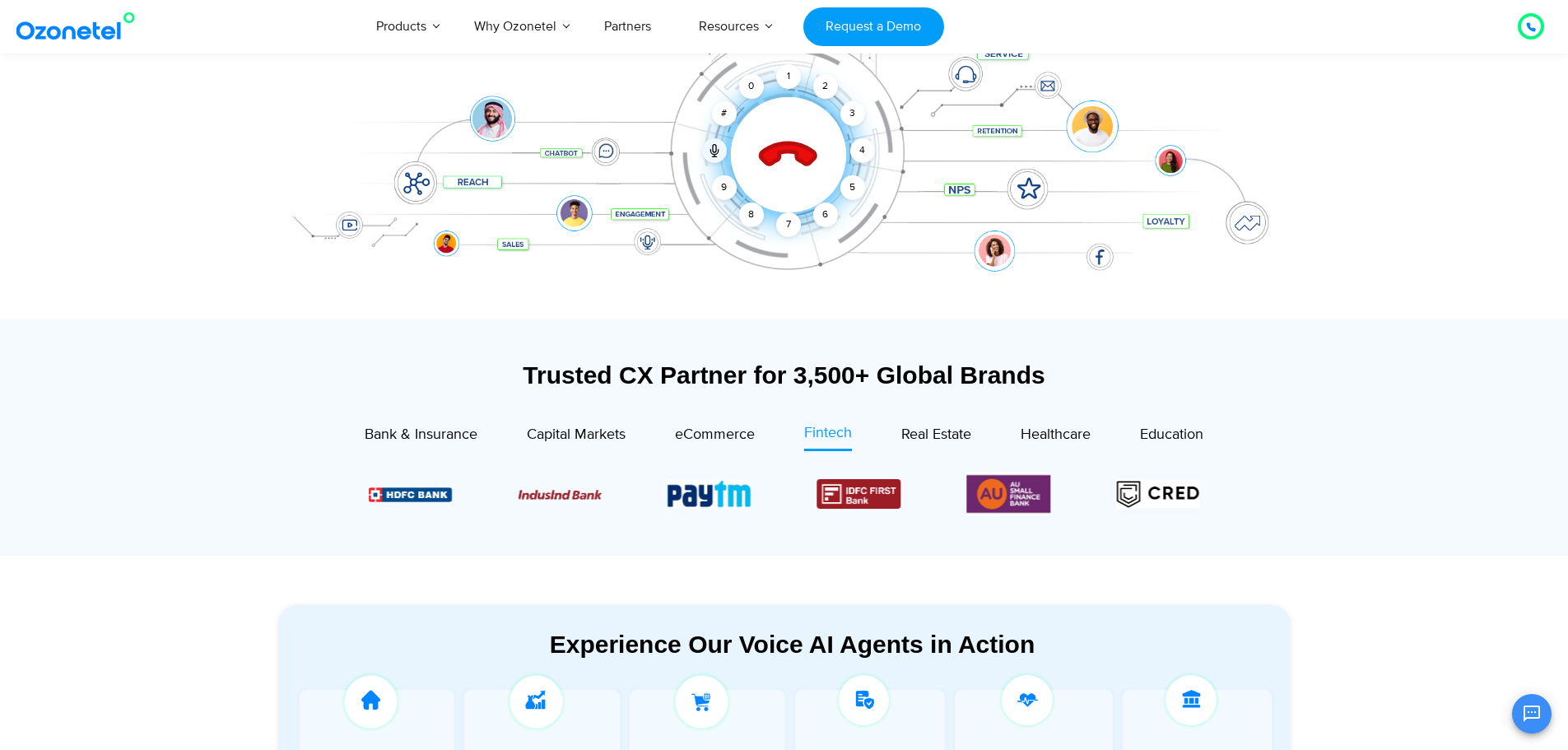
click at [785, 155] on icon at bounding box center [788, 155] width 70 height 70
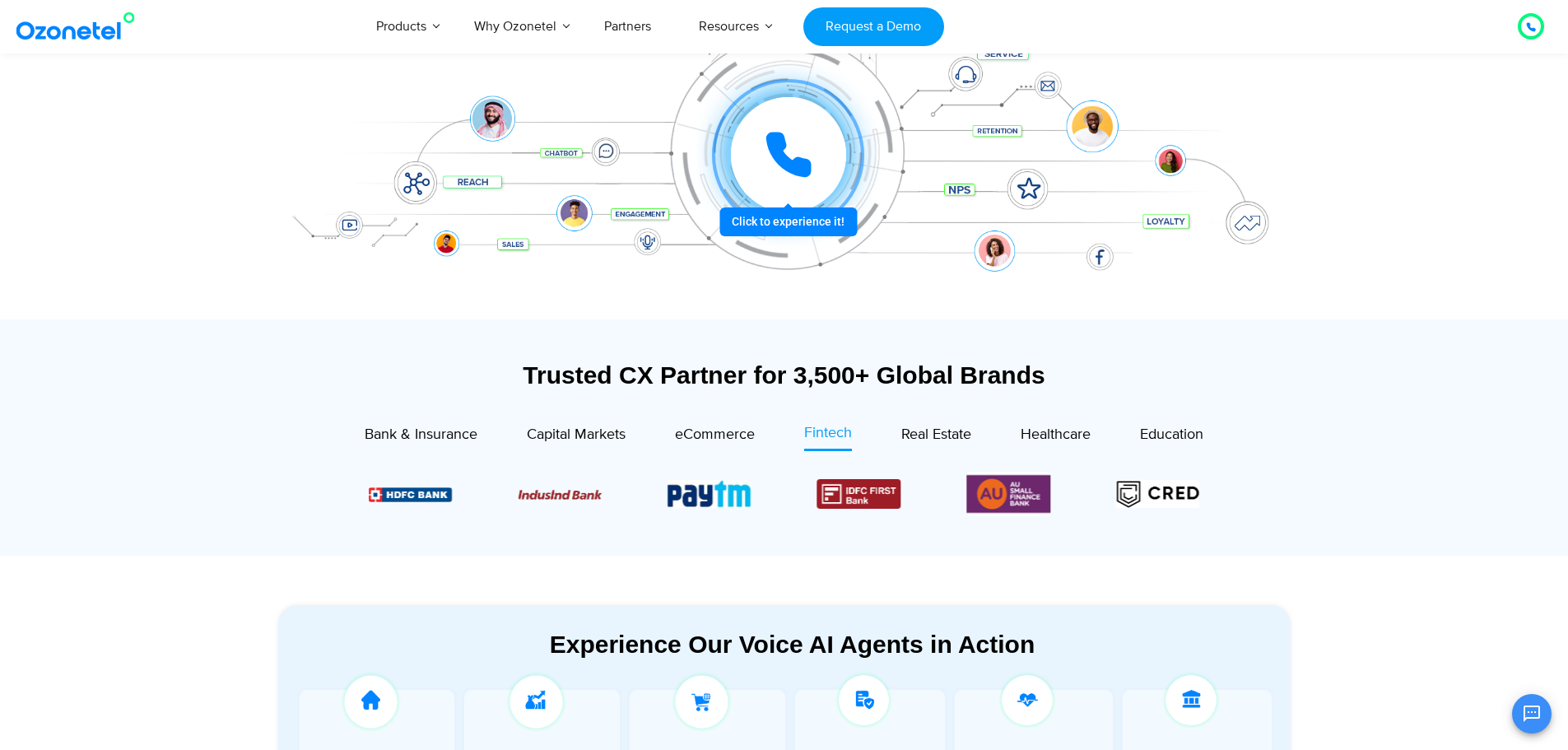
click at [785, 155] on icon at bounding box center [788, 154] width 41 height 41
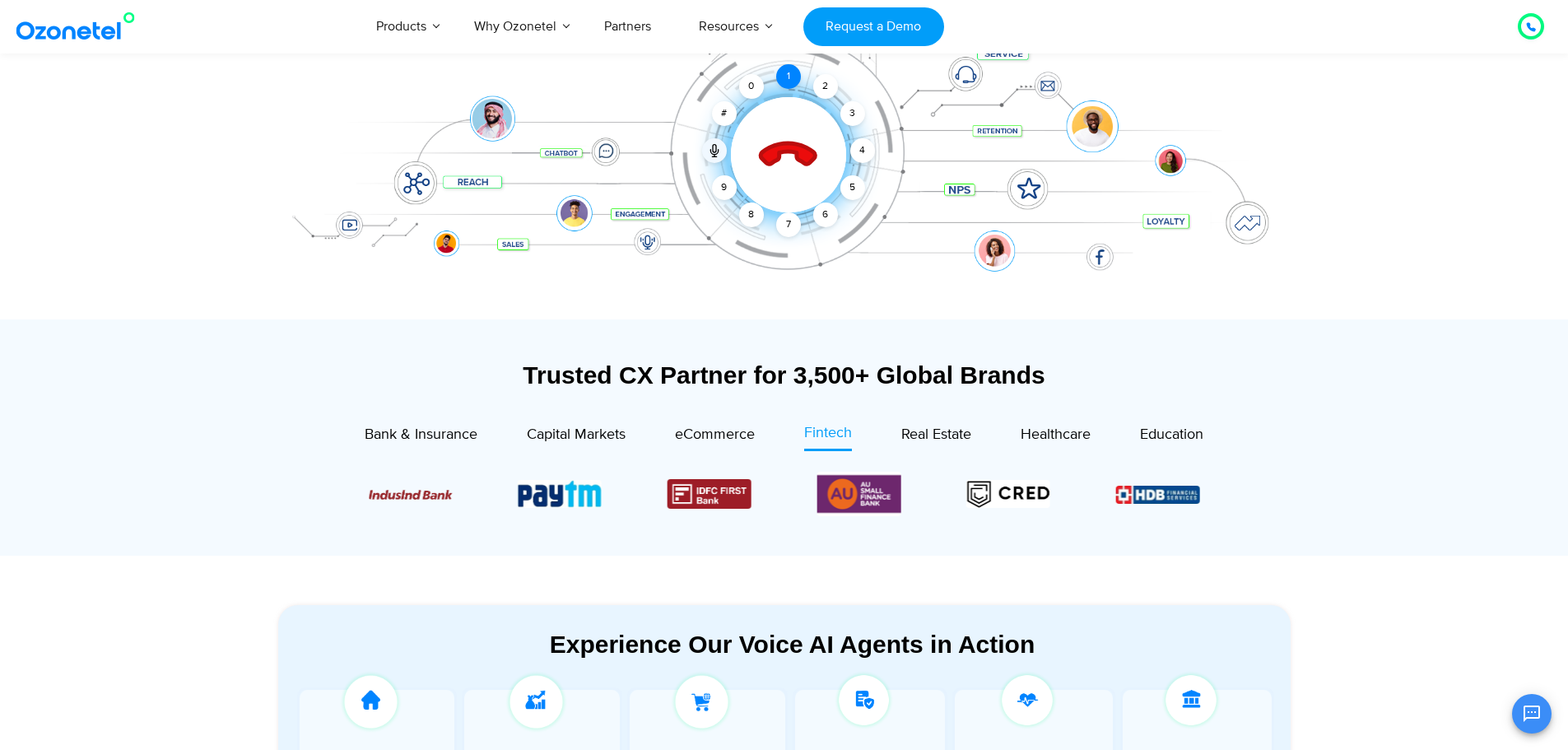
click at [789, 77] on div "1" at bounding box center [788, 76] width 24 height 24
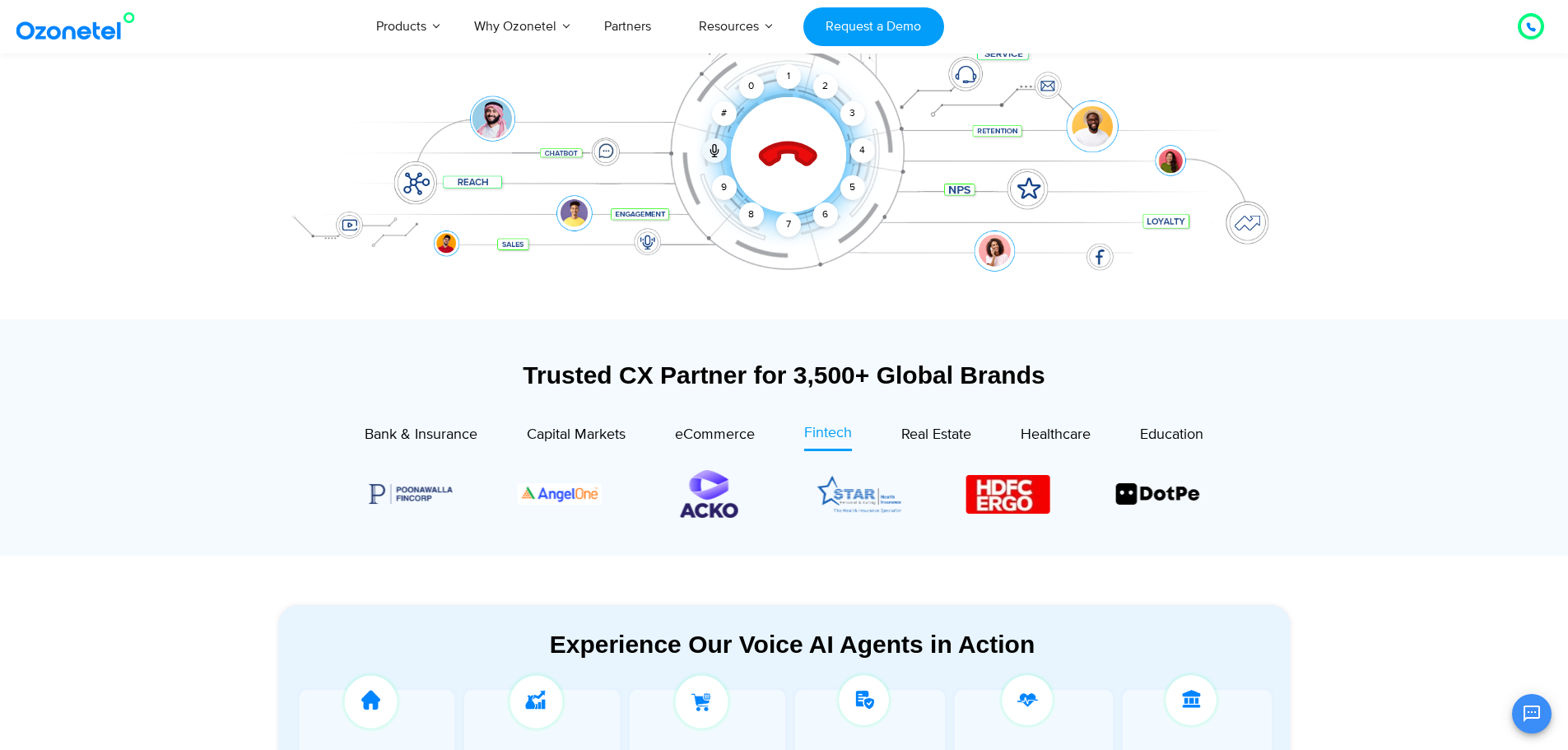
click at [786, 160] on icon at bounding box center [788, 155] width 70 height 70
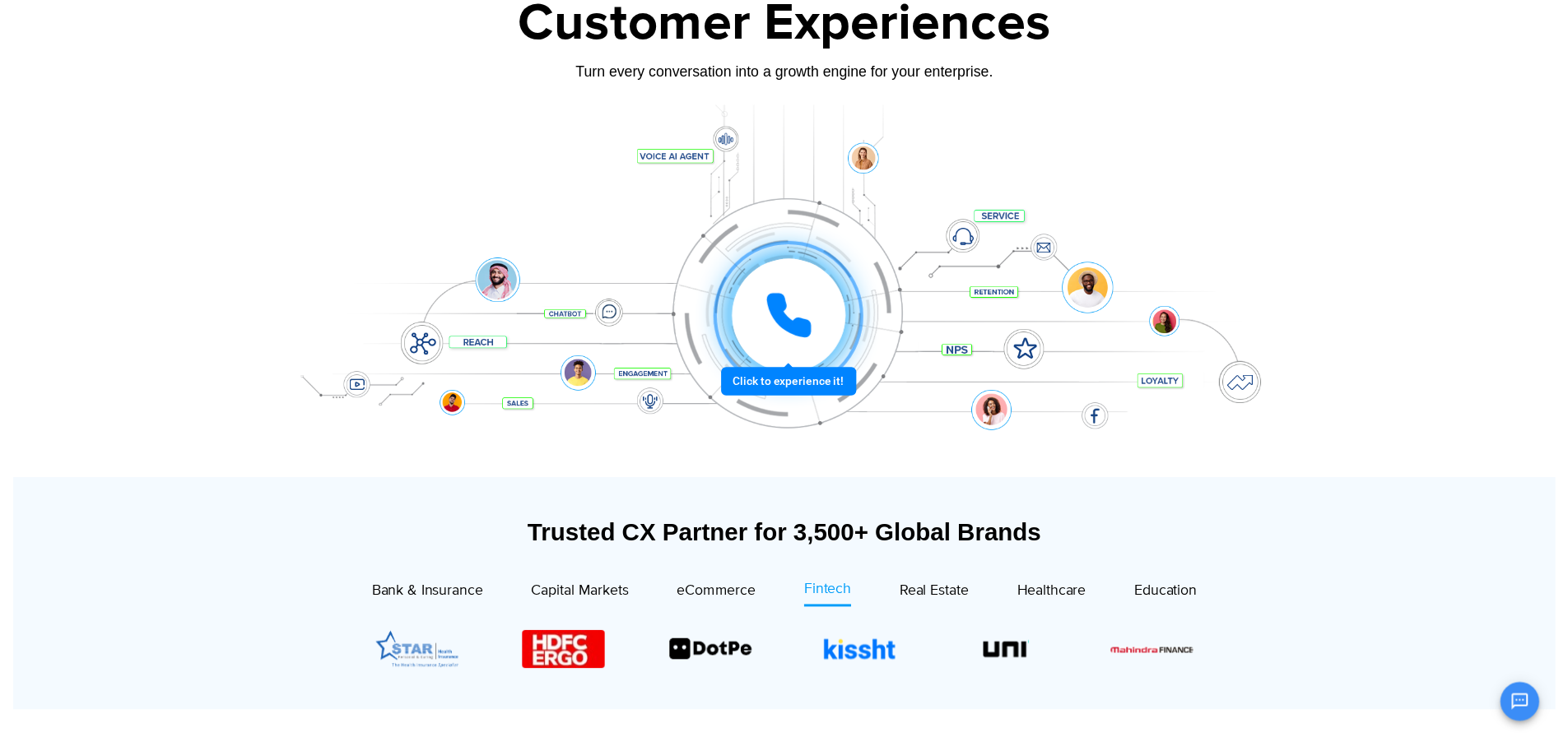
scroll to position [82, 0]
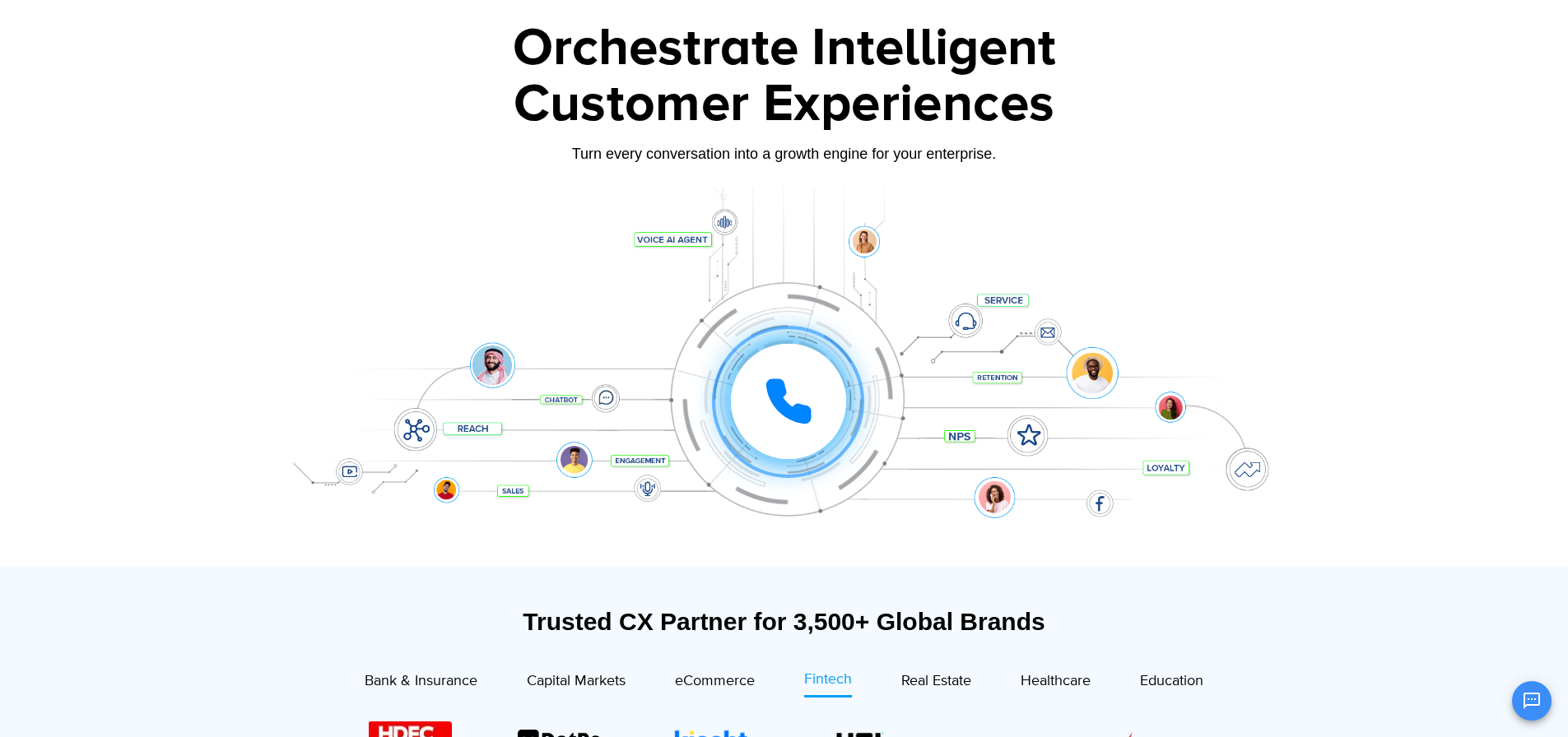
click at [846, 158] on div "Turn every conversation into a growth engine for your enterprise." at bounding box center [784, 153] width 1028 height 18
click at [1185, 222] on div at bounding box center [784, 377] width 1028 height 379
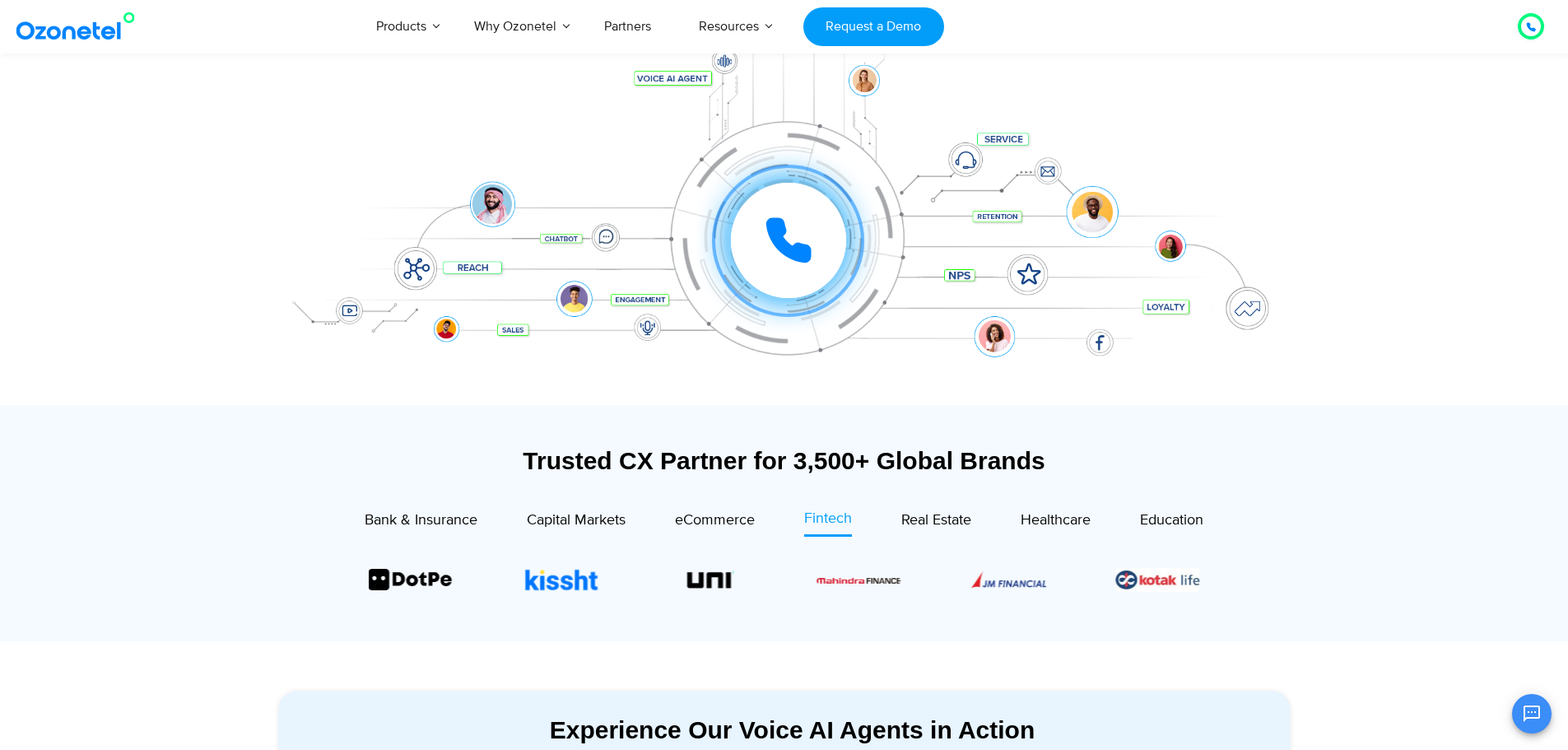
scroll to position [247, 0]
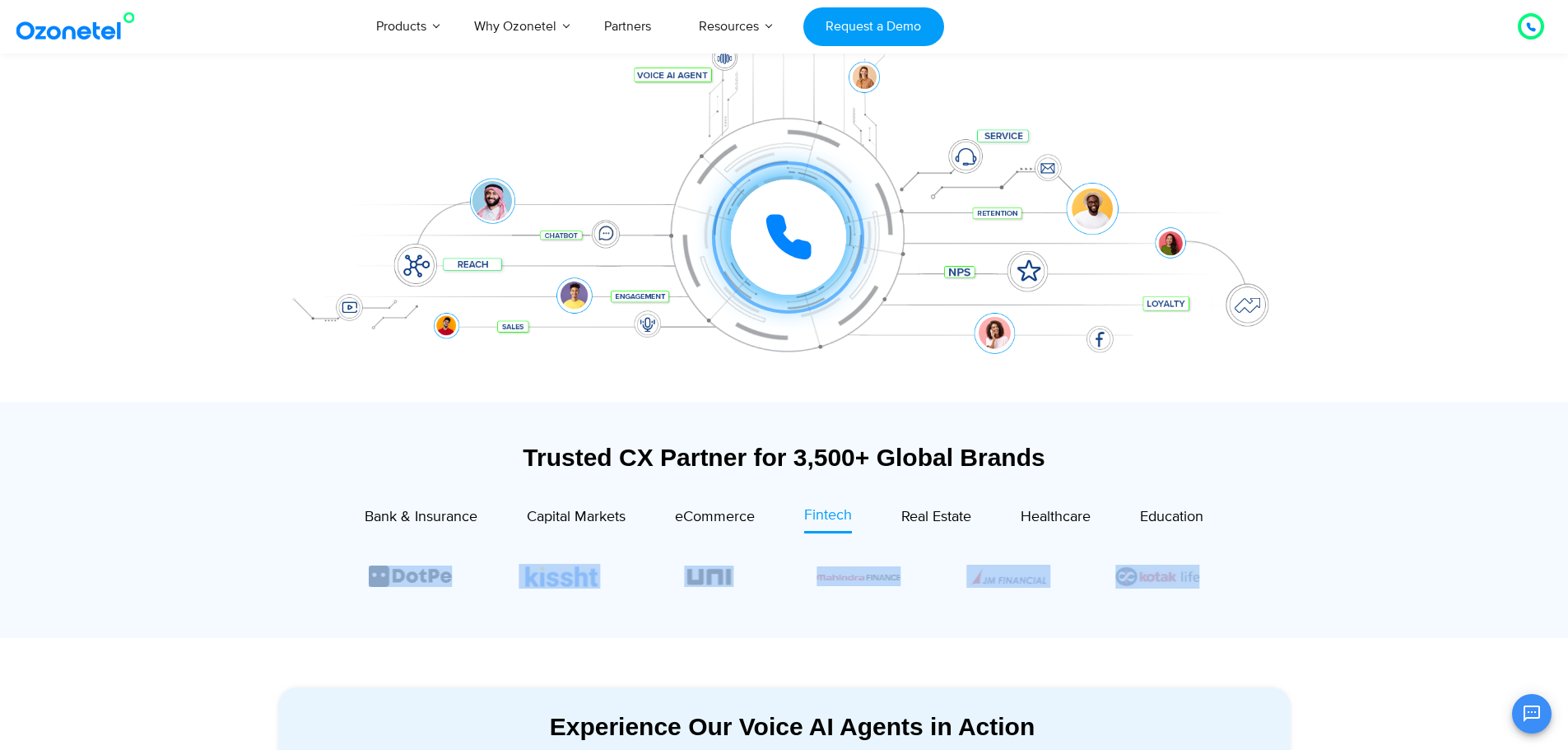
drag, startPoint x: 1210, startPoint y: 578, endPoint x: 1194, endPoint y: 578, distance: 16.0
click at [1194, 578] on div at bounding box center [784, 576] width 914 height 84
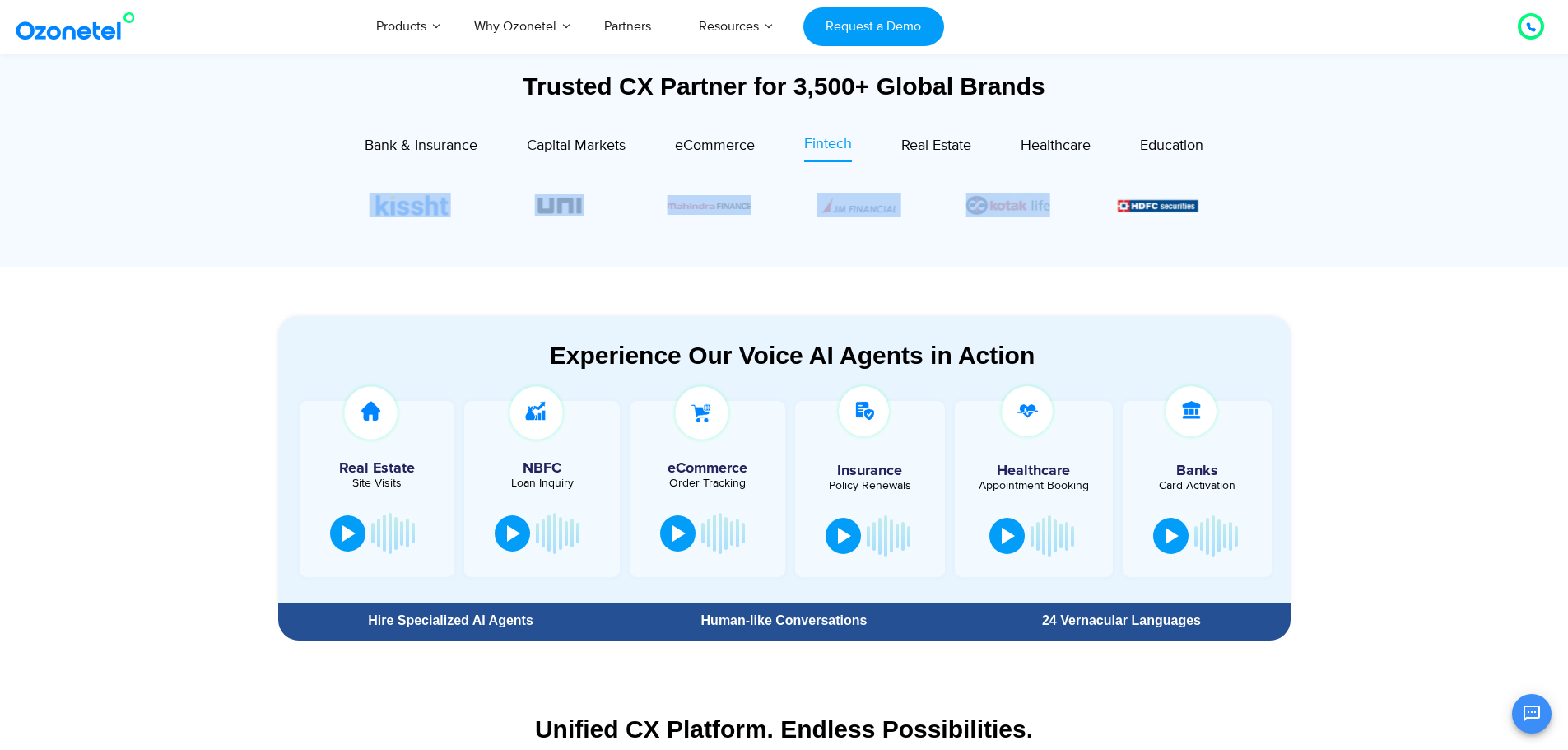
scroll to position [658, 0]
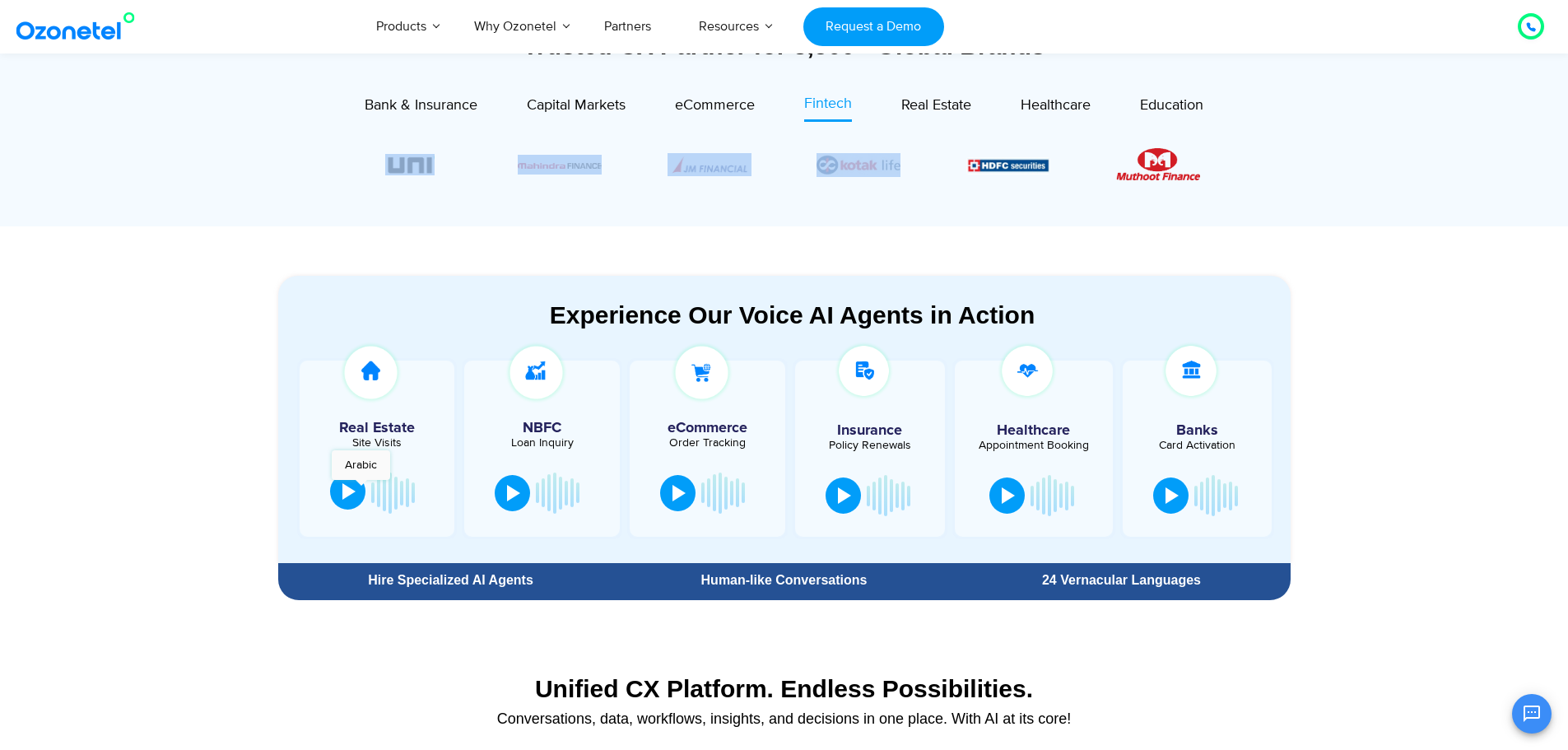
click at [361, 488] on button at bounding box center [347, 490] width 36 height 36
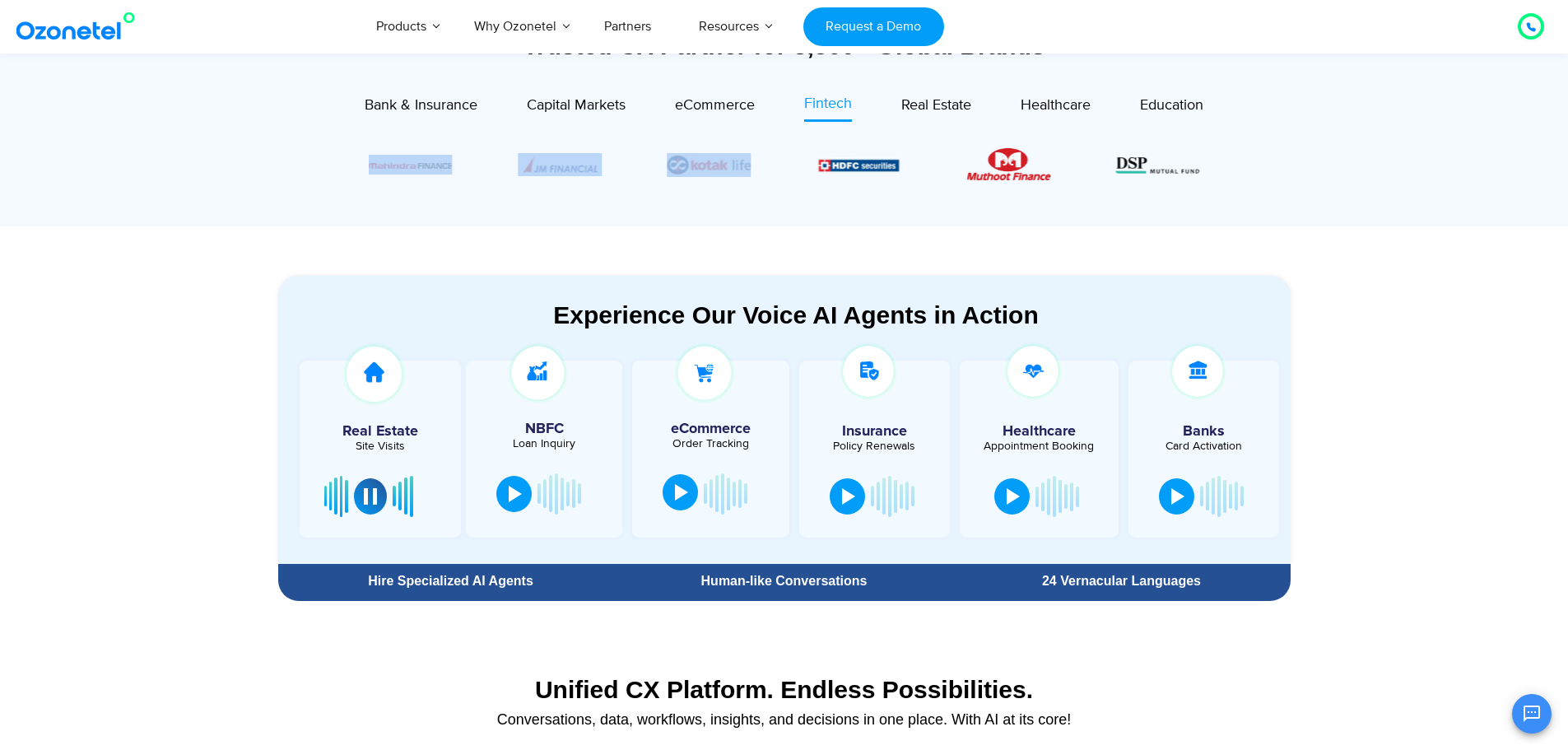
click at [684, 492] on div at bounding box center [681, 491] width 14 height 16
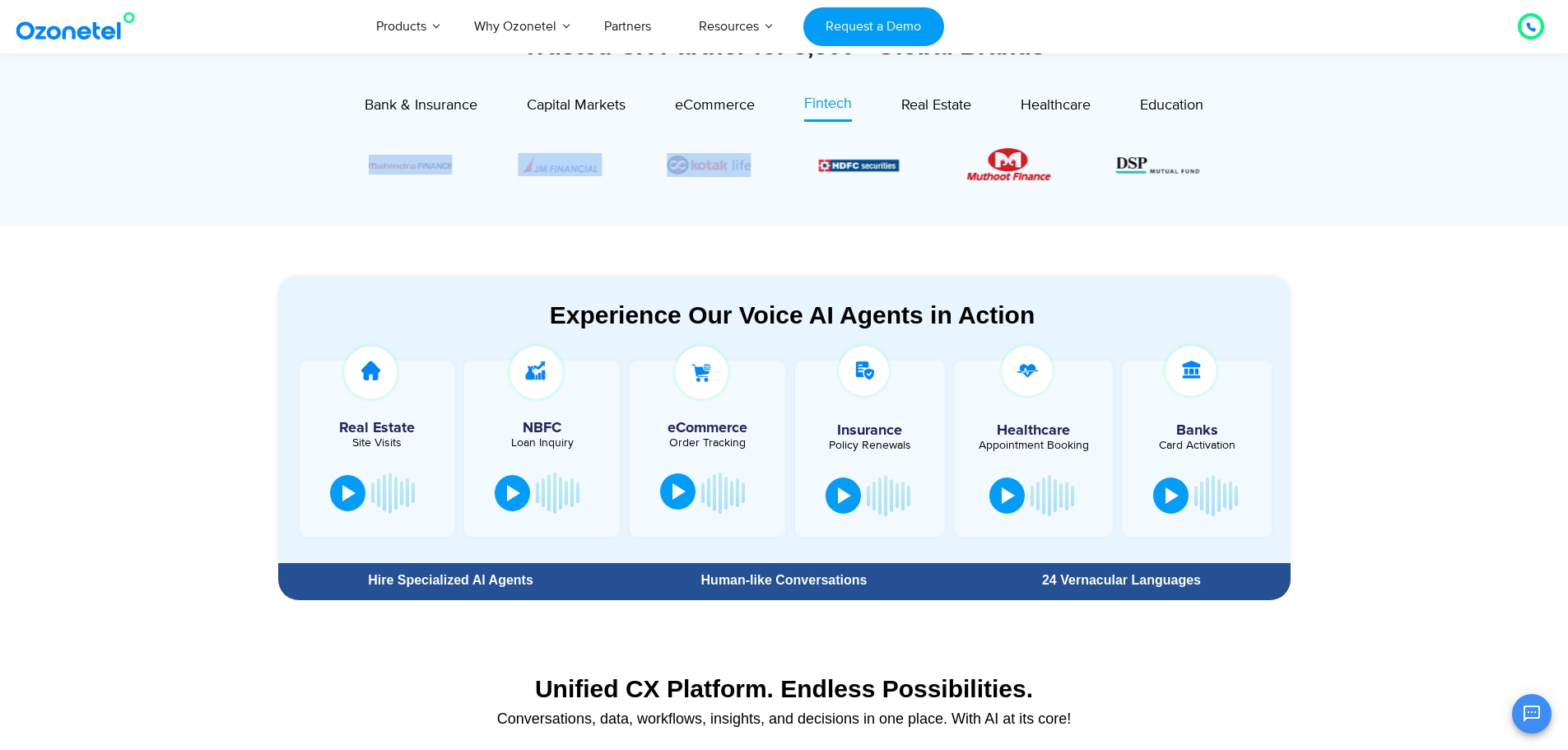
click at [684, 492] on div at bounding box center [679, 490] width 14 height 16
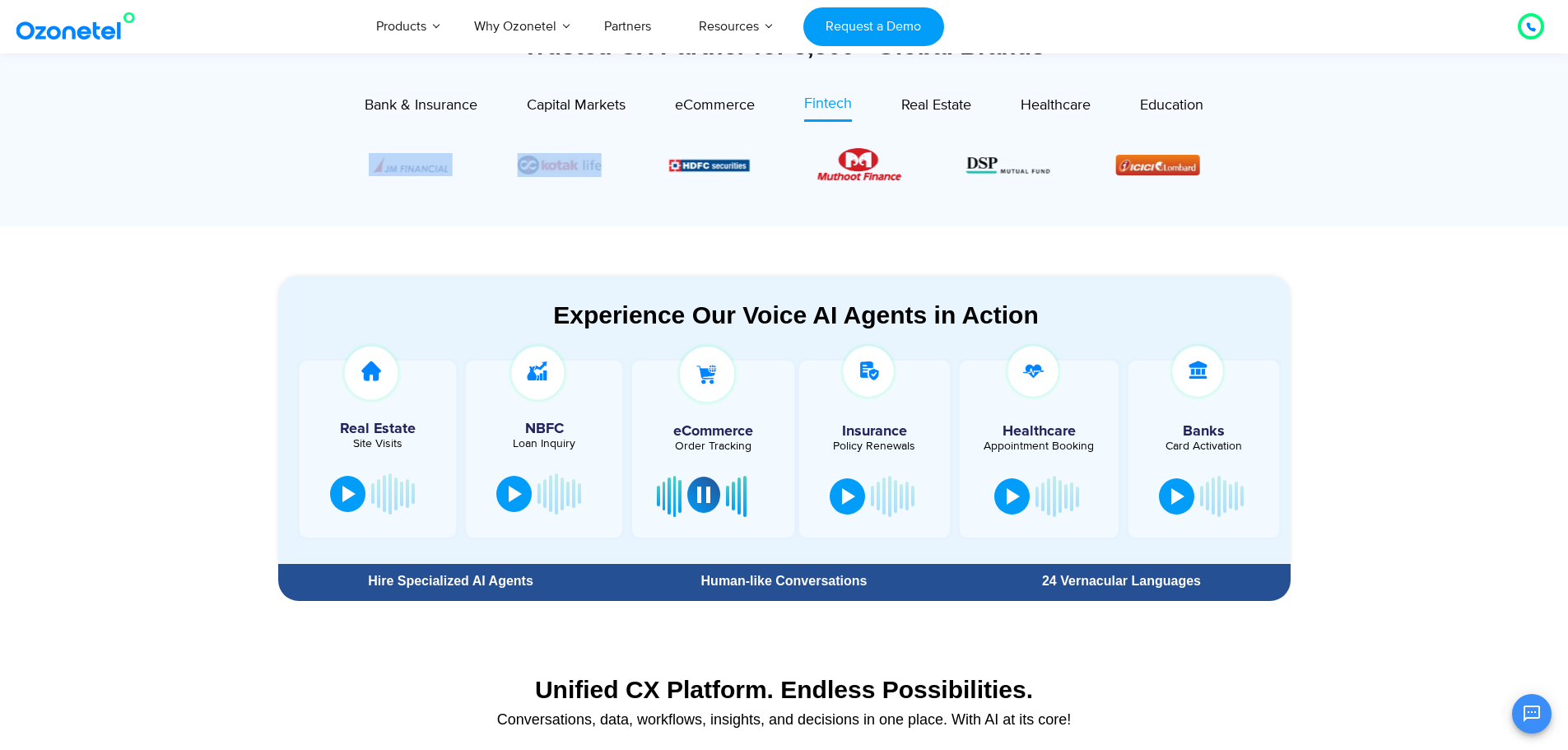
click at [695, 494] on button at bounding box center [704, 494] width 33 height 36
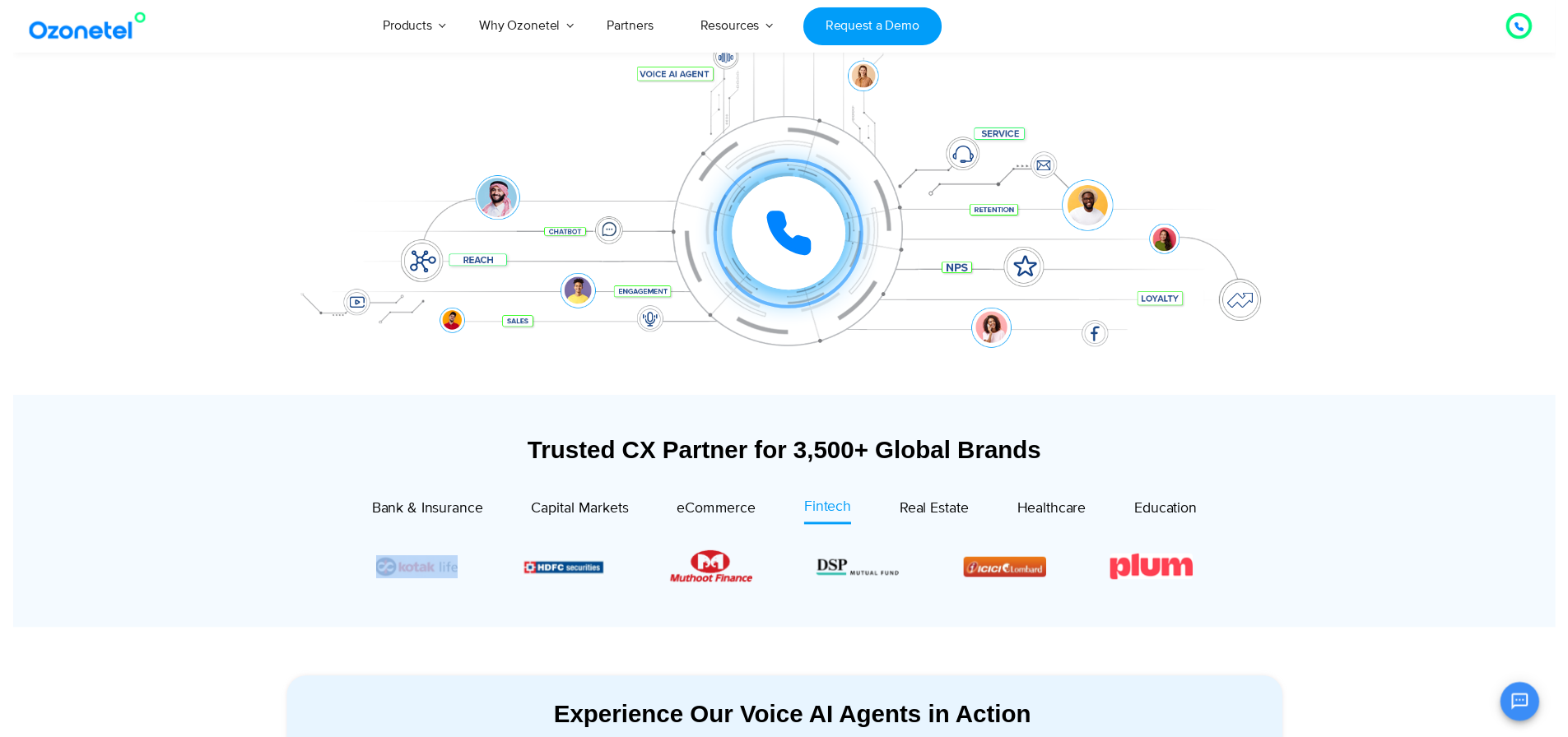
scroll to position [0, 0]
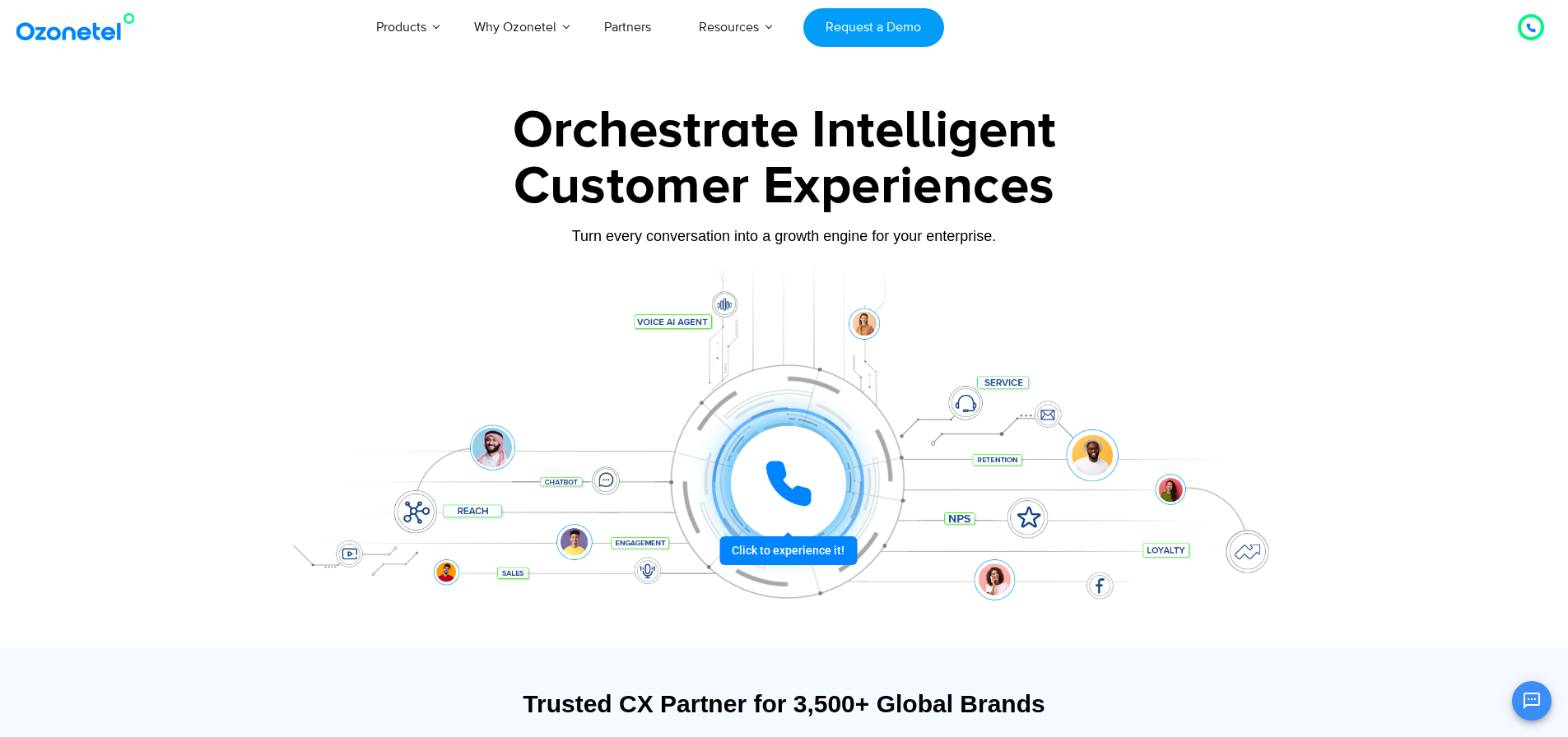
click at [787, 476] on icon at bounding box center [788, 483] width 49 height 49
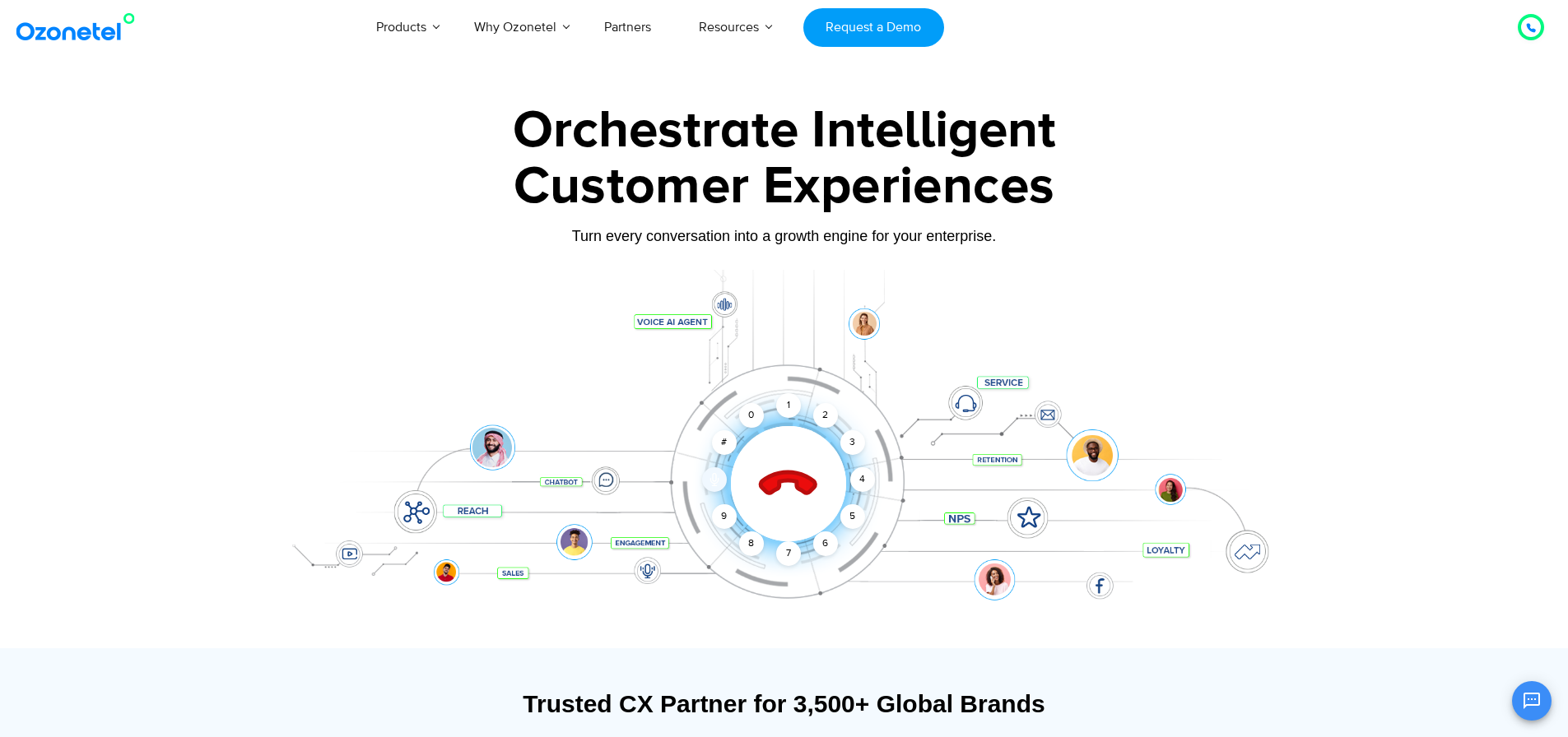
click at [712, 476] on icon at bounding box center [713, 477] width 3 height 8
click at [714, 482] on icon at bounding box center [714, 480] width 8 height 5
click at [720, 512] on div "9" at bounding box center [723, 516] width 24 height 24
click at [748, 541] on div "8" at bounding box center [750, 543] width 24 height 24
click at [790, 419] on div "Click to end call Call unmuted 1 2 3 4 5 6 7 8 9 # 0" at bounding box center [788, 450] width 1020 height 66
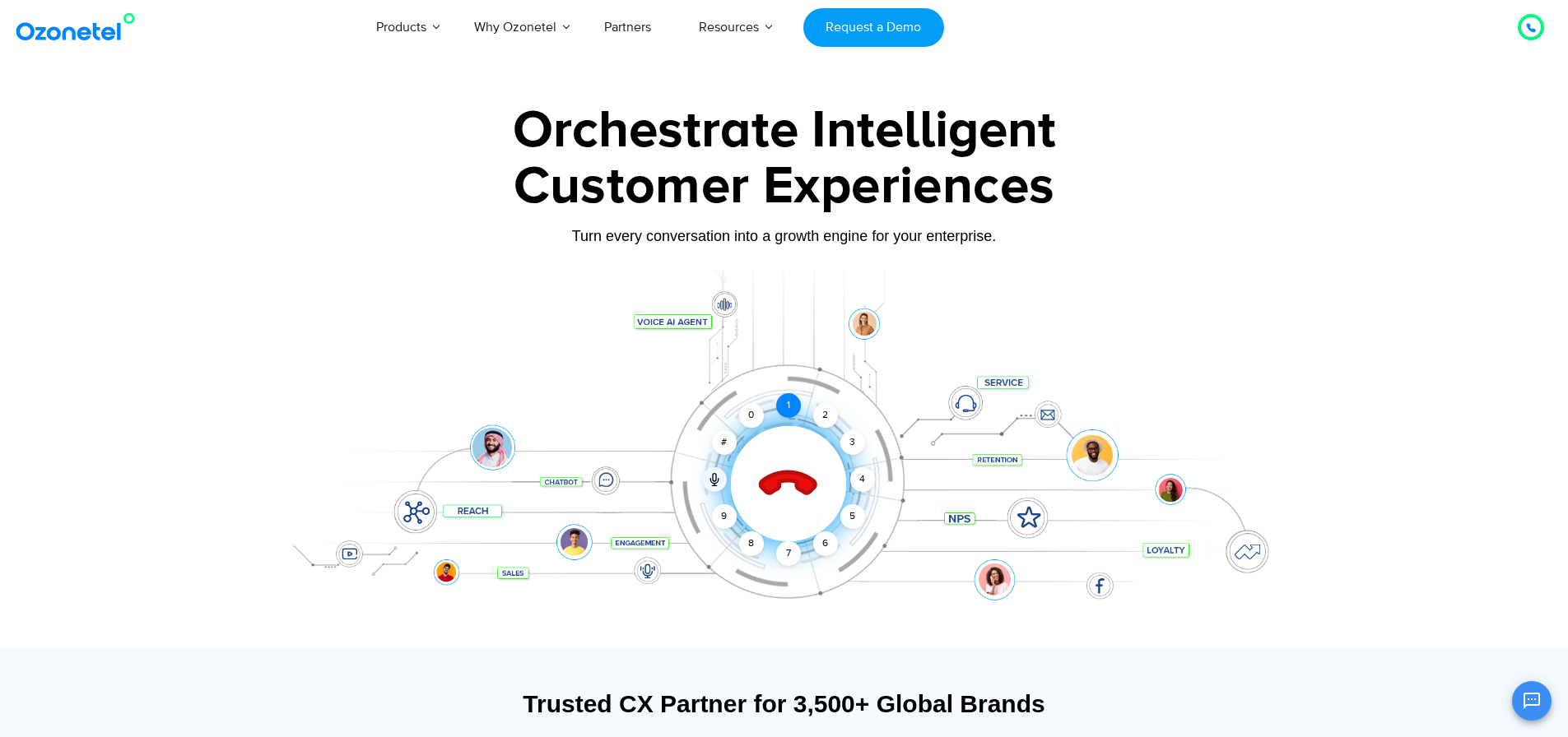
click at [788, 409] on div "1" at bounding box center [788, 405] width 24 height 24
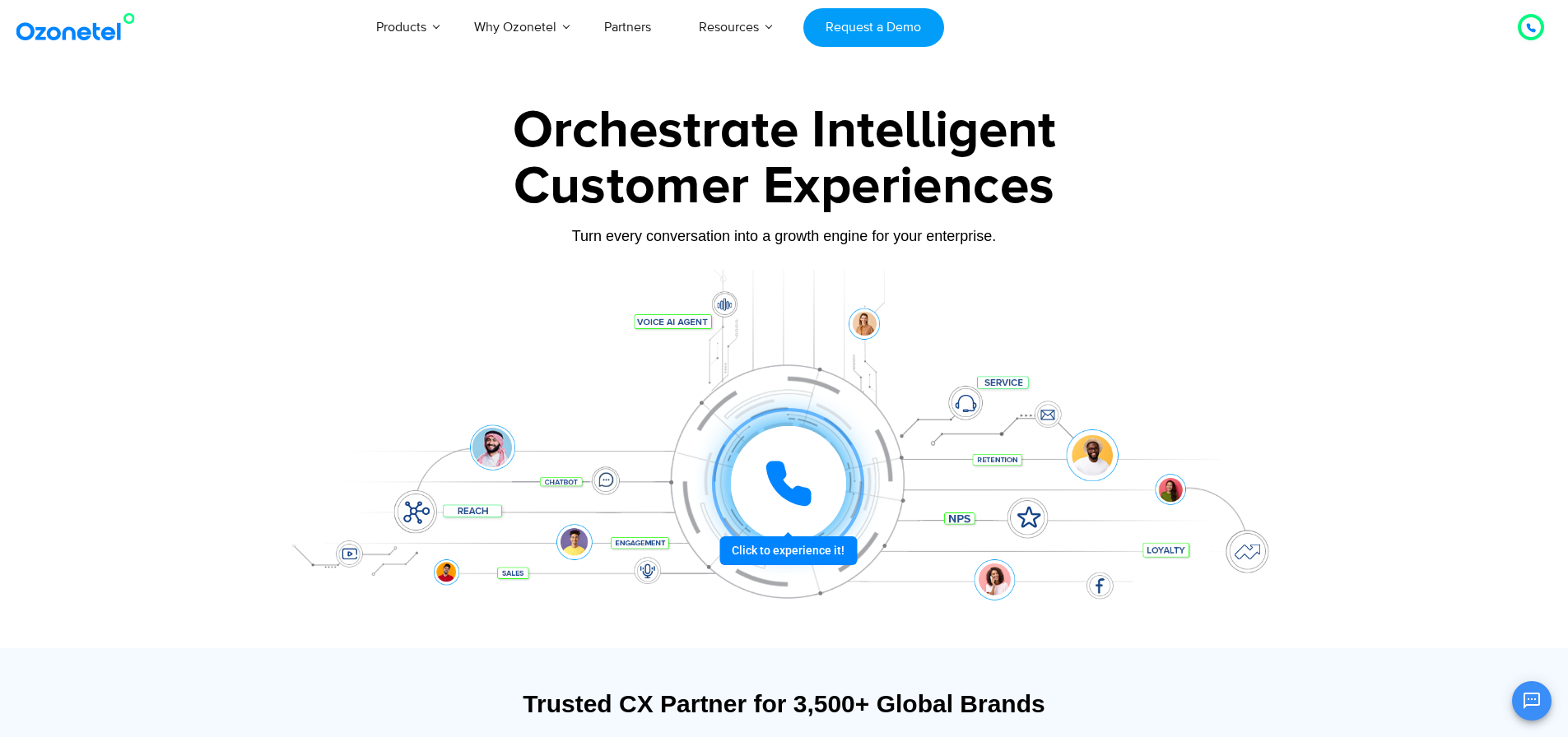
click at [828, 483] on div at bounding box center [788, 483] width 115 height 115
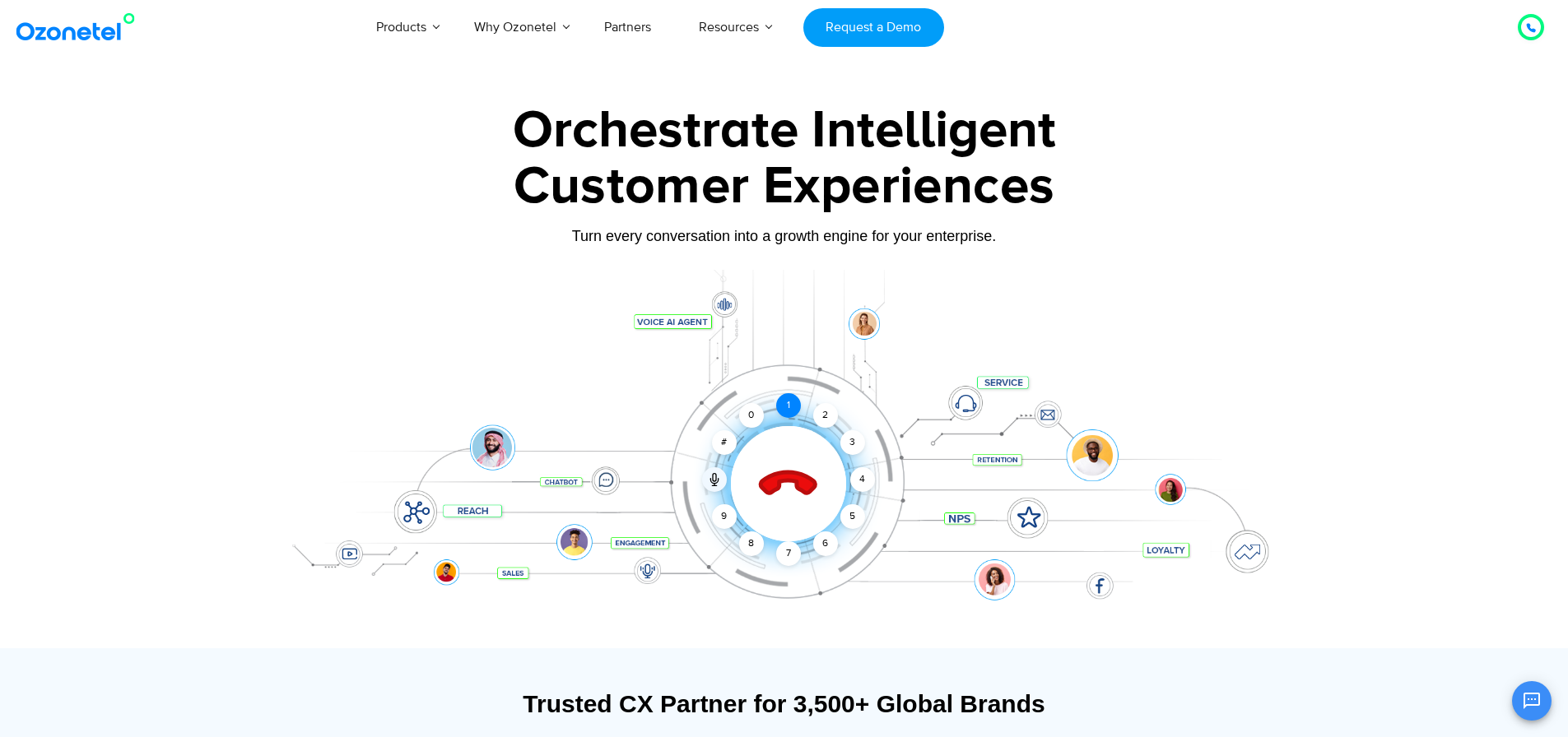
click at [781, 407] on div "1" at bounding box center [788, 405] width 24 height 24
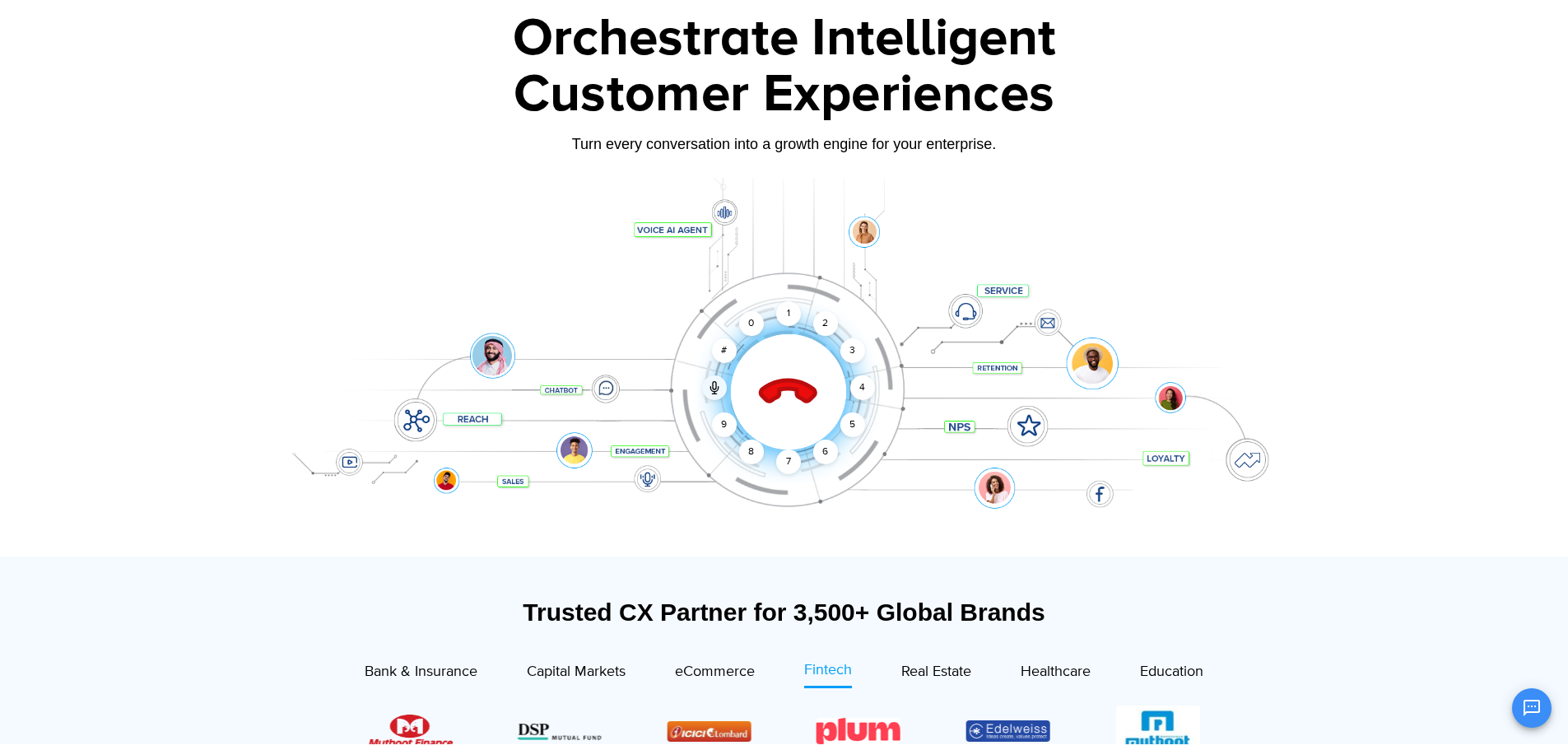
scroll to position [165, 0]
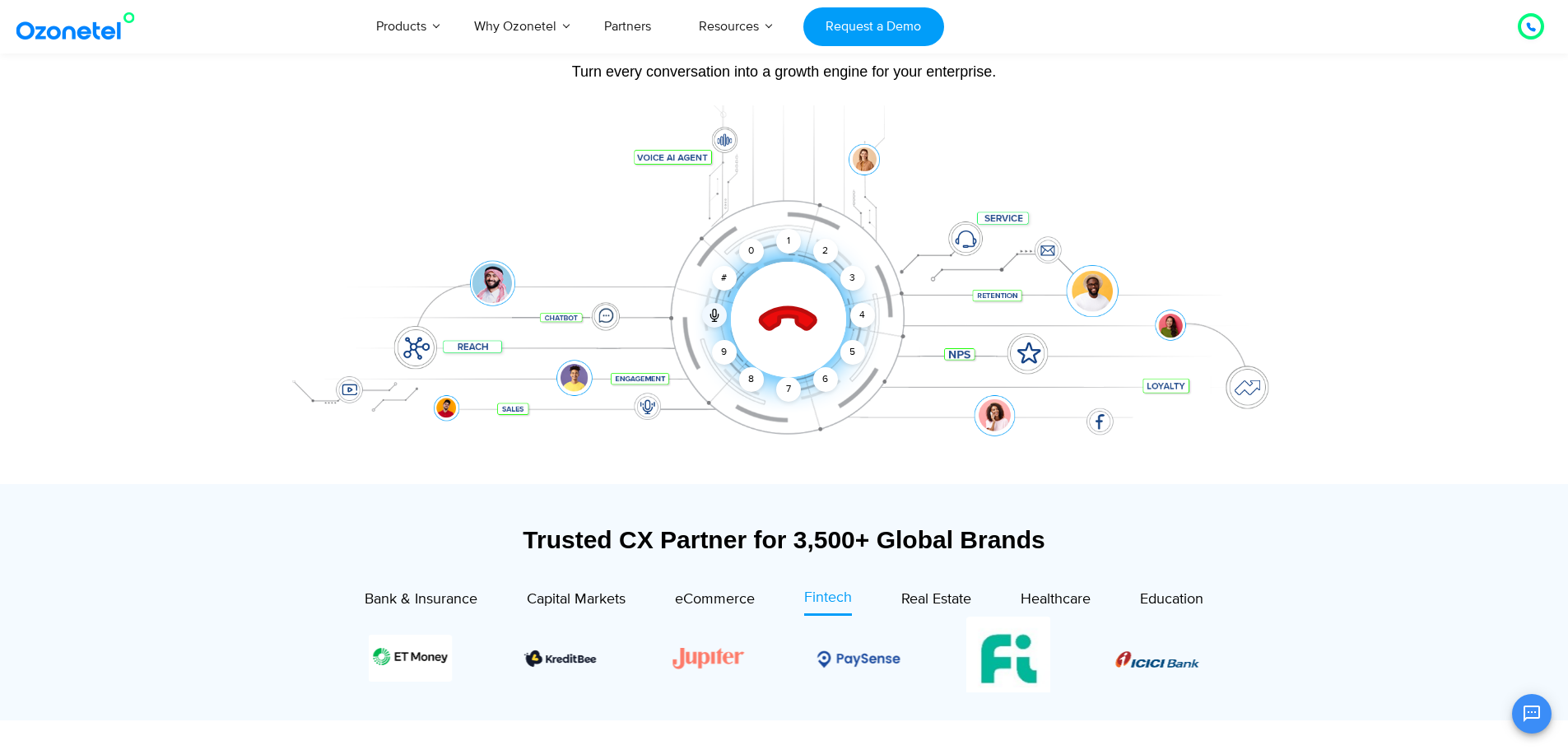
click at [786, 336] on icon at bounding box center [788, 320] width 70 height 70
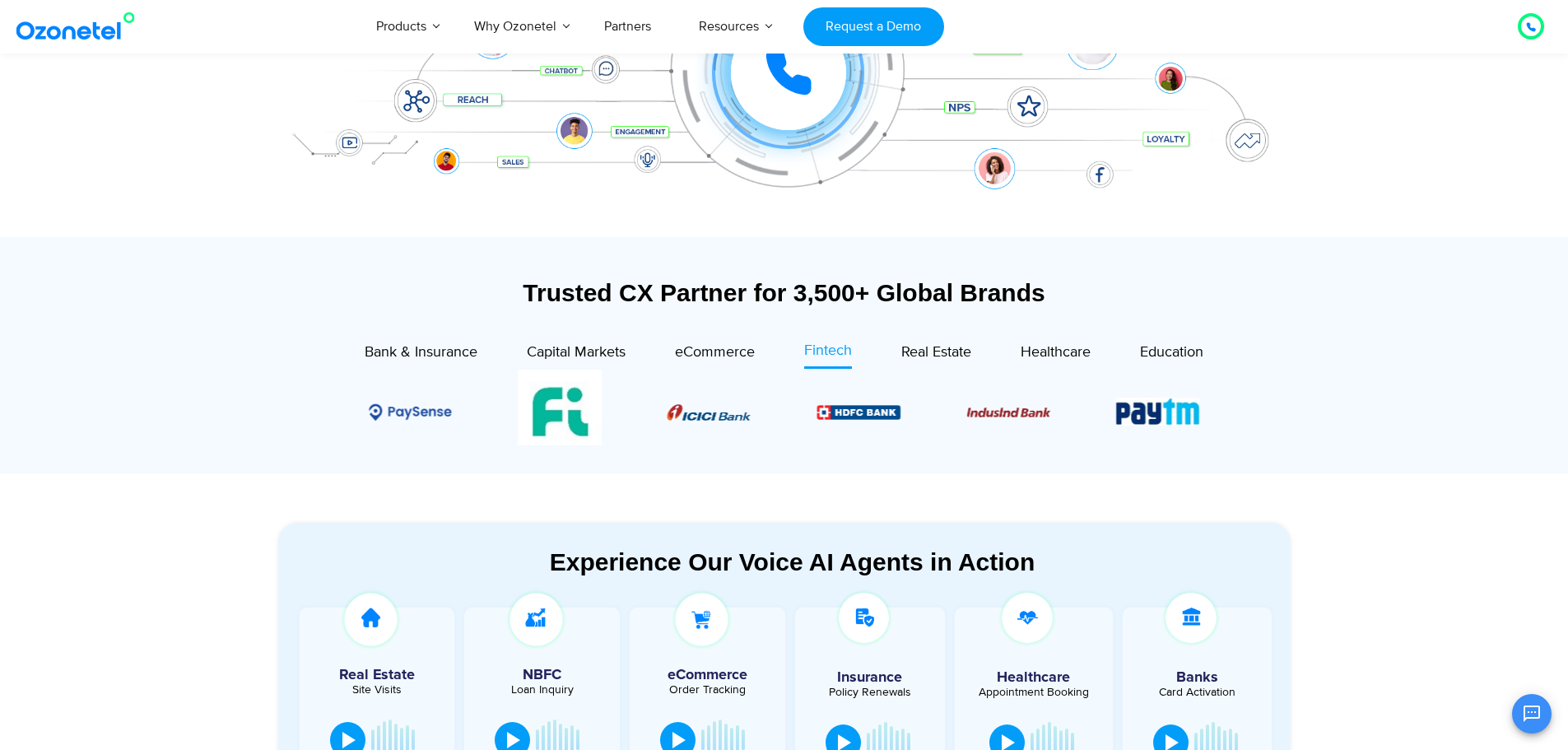
scroll to position [658, 0]
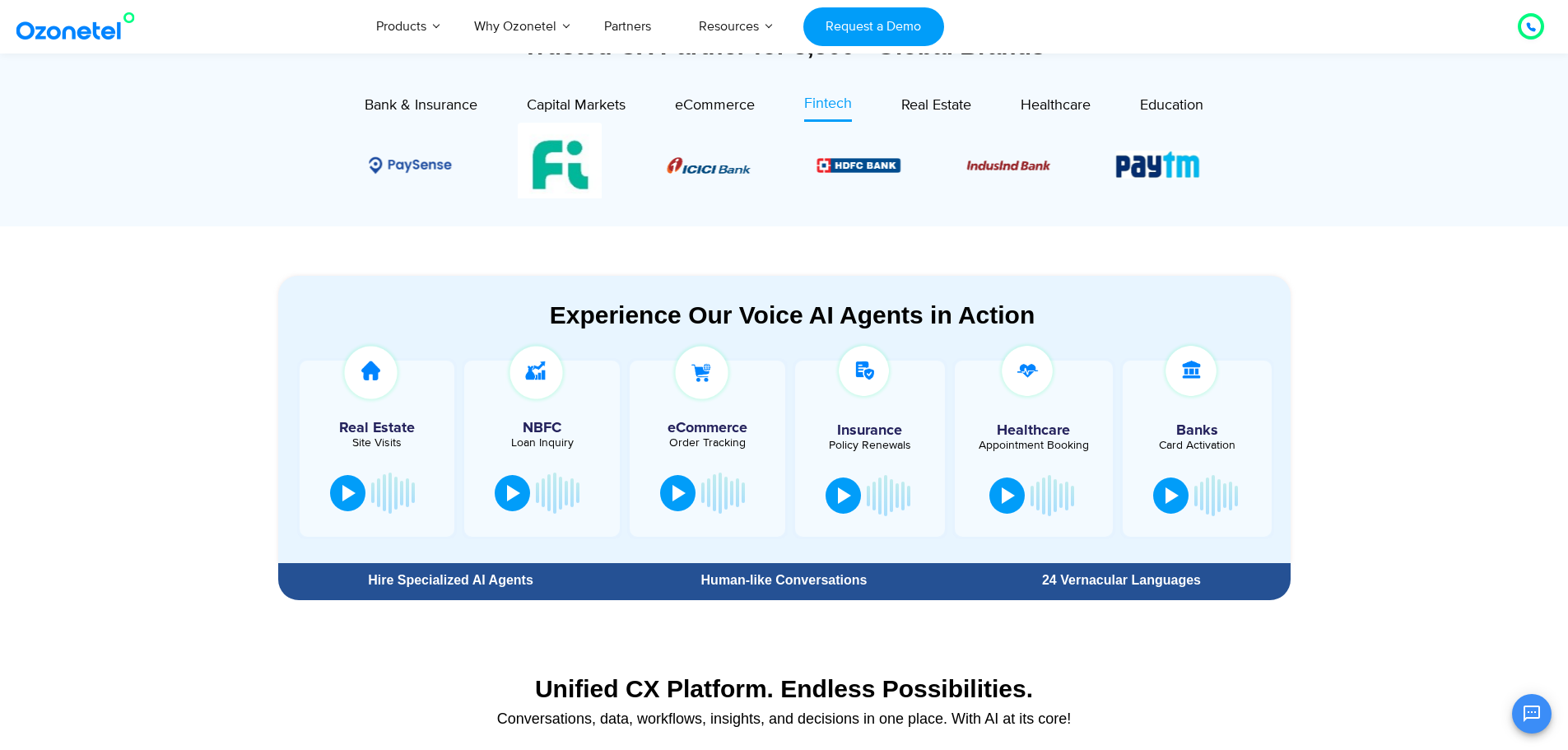
click at [1070, 576] on div "24 Vernacular Languages" at bounding box center [1120, 580] width 321 height 14
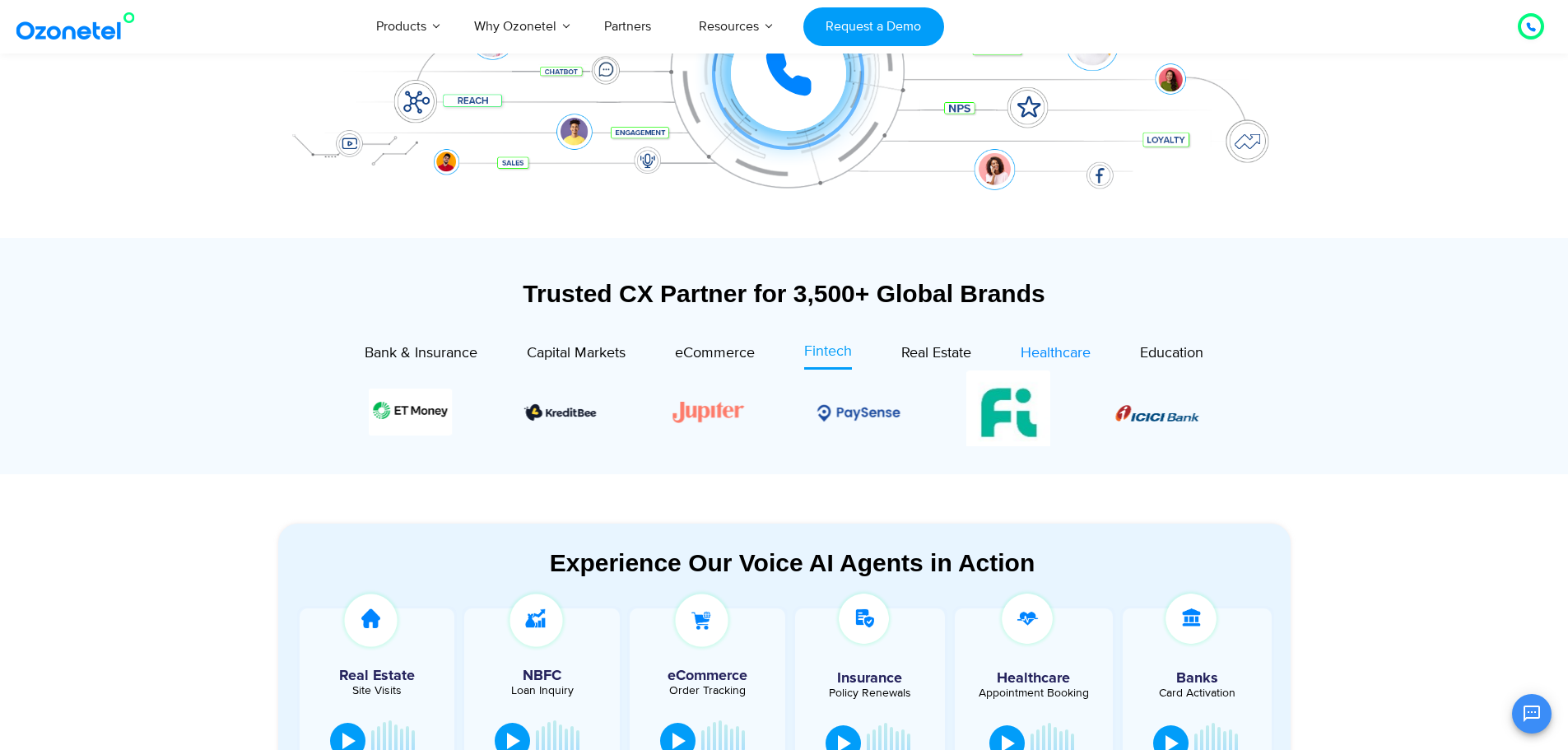
scroll to position [412, 0]
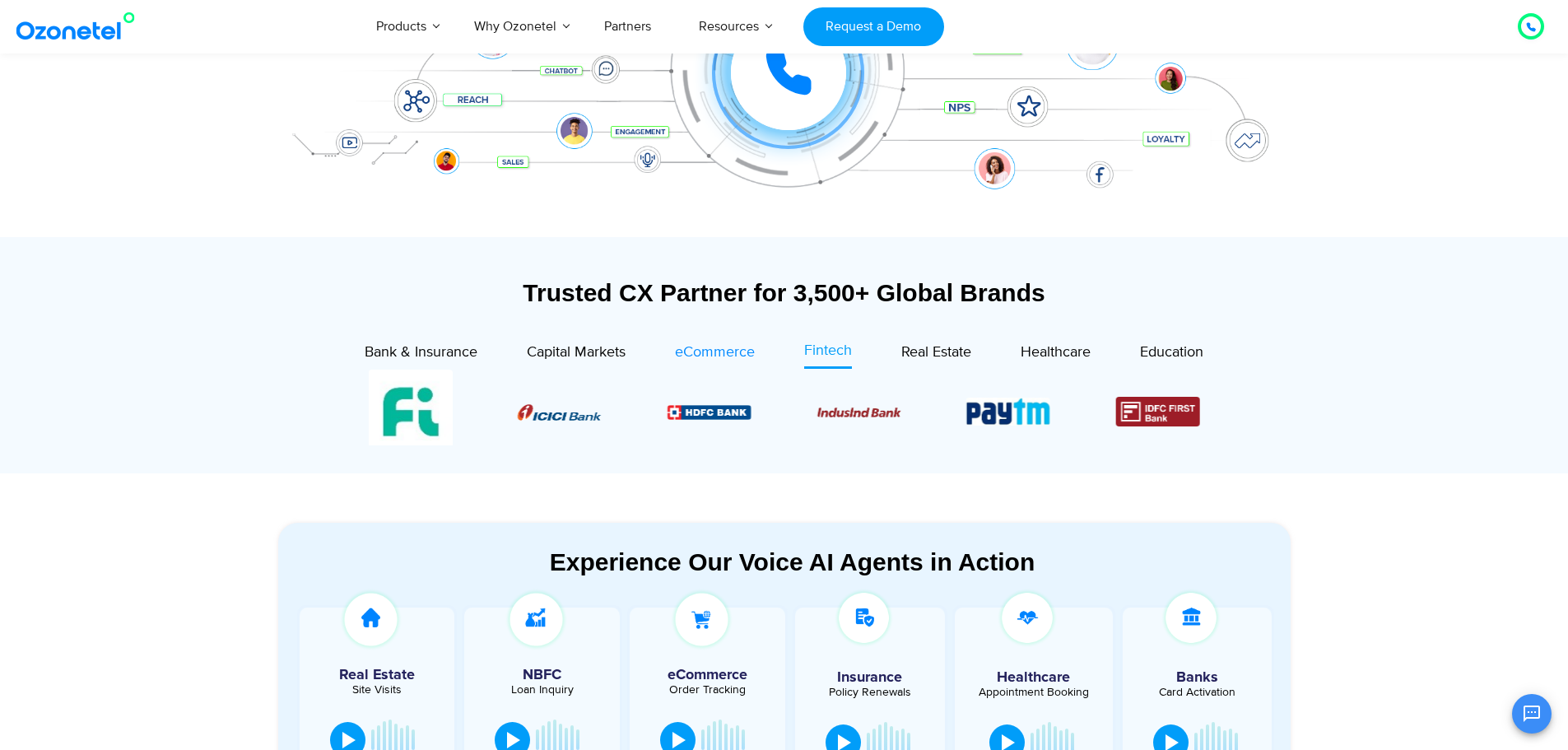
click at [730, 358] on span "eCommerce" at bounding box center [714, 352] width 79 height 18
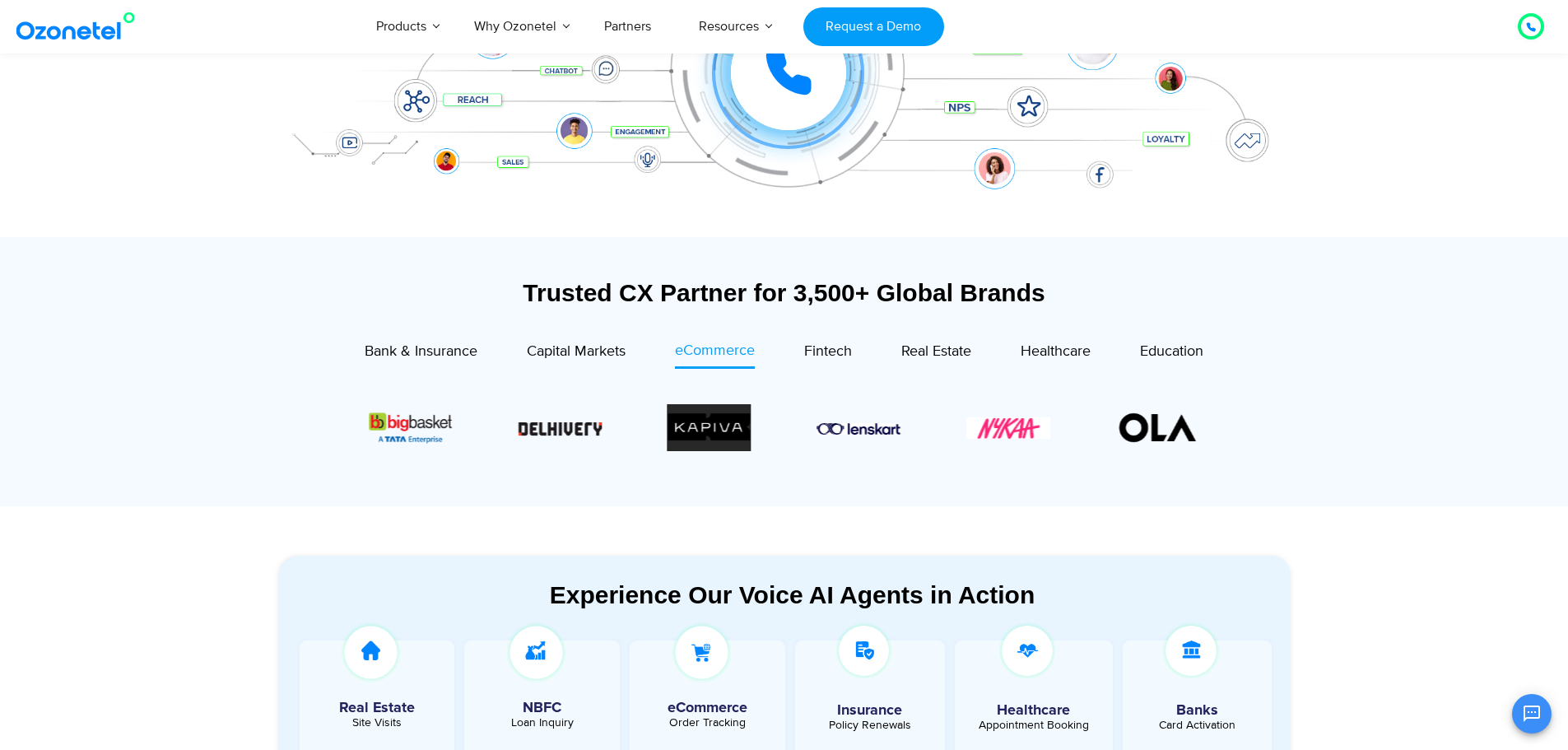
click at [799, 342] on div "Fintech" at bounding box center [803, 355] width 97 height 29
click at [829, 350] on span "Fintech" at bounding box center [828, 352] width 47 height 18
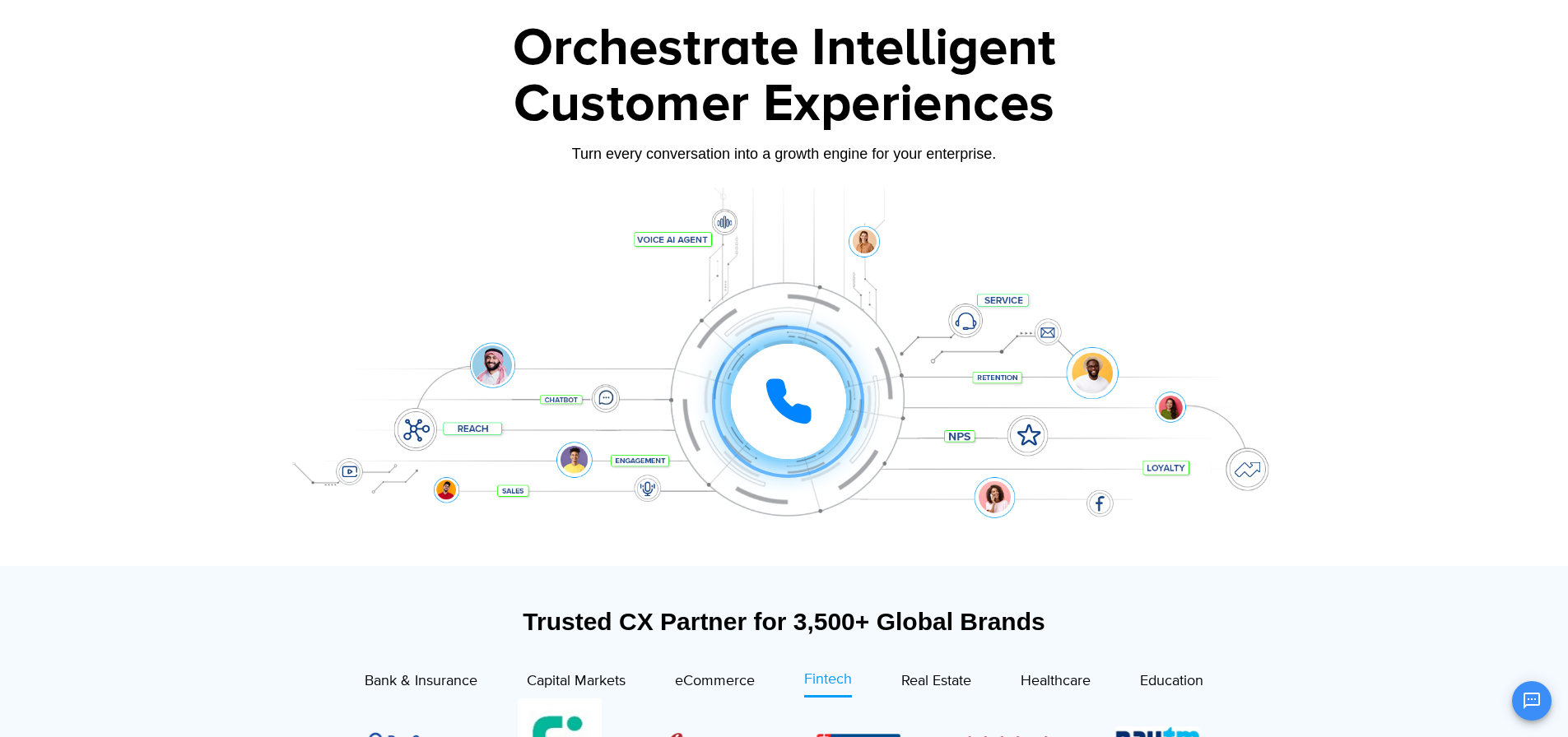
scroll to position [0, 0]
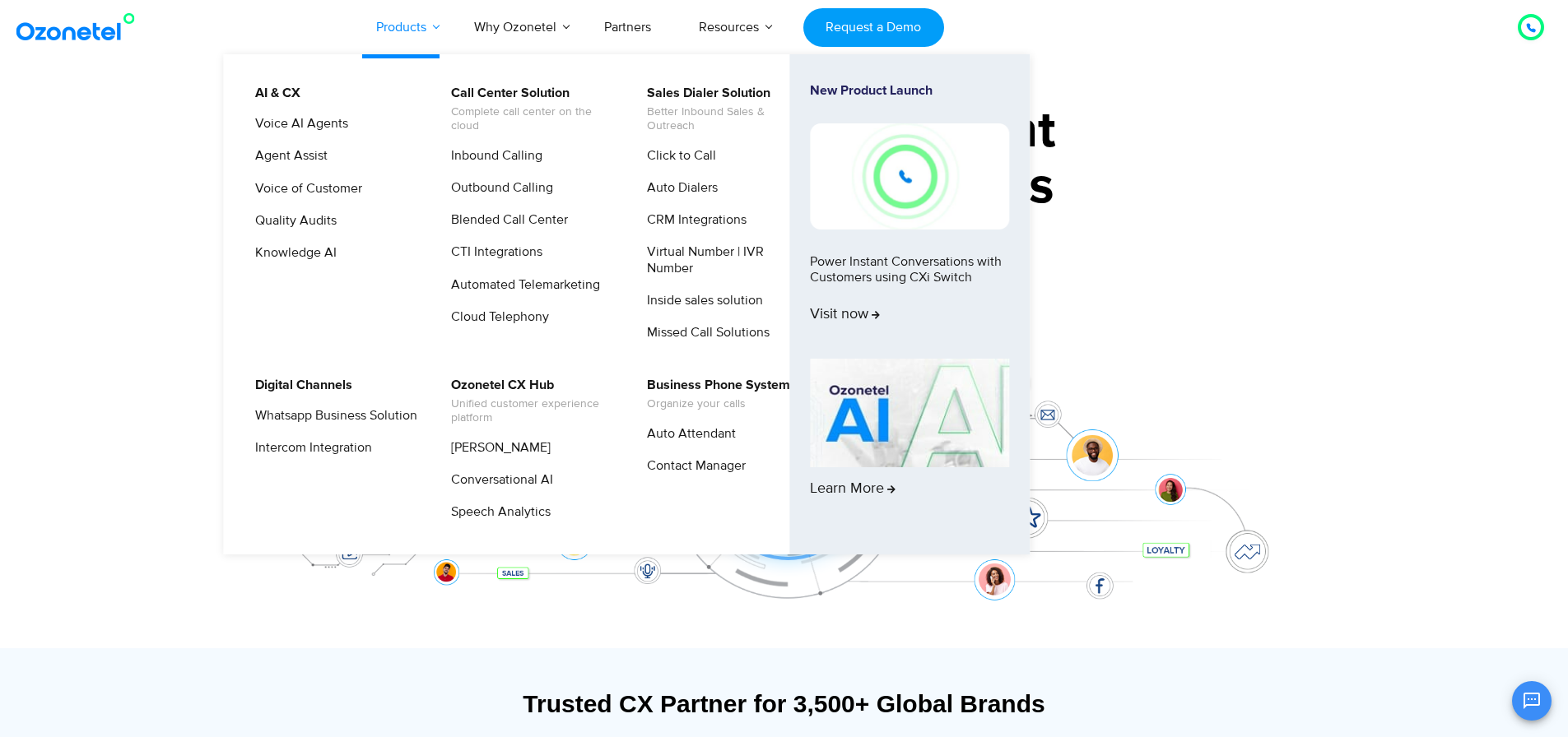
click at [428, 32] on link "Products" at bounding box center [400, 27] width 98 height 54
